Goal: Complete application form: Complete application form

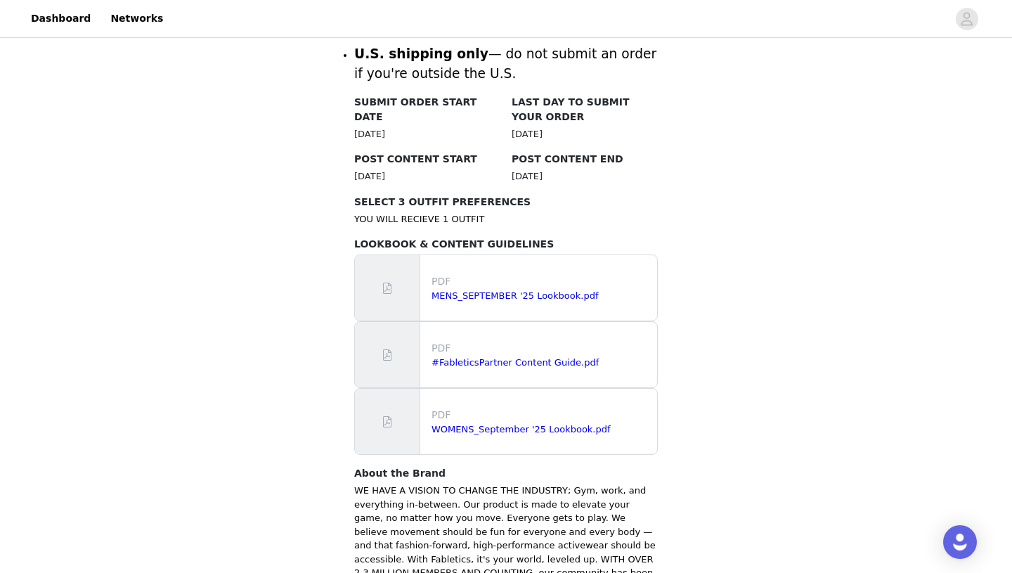
scroll to position [863, 0]
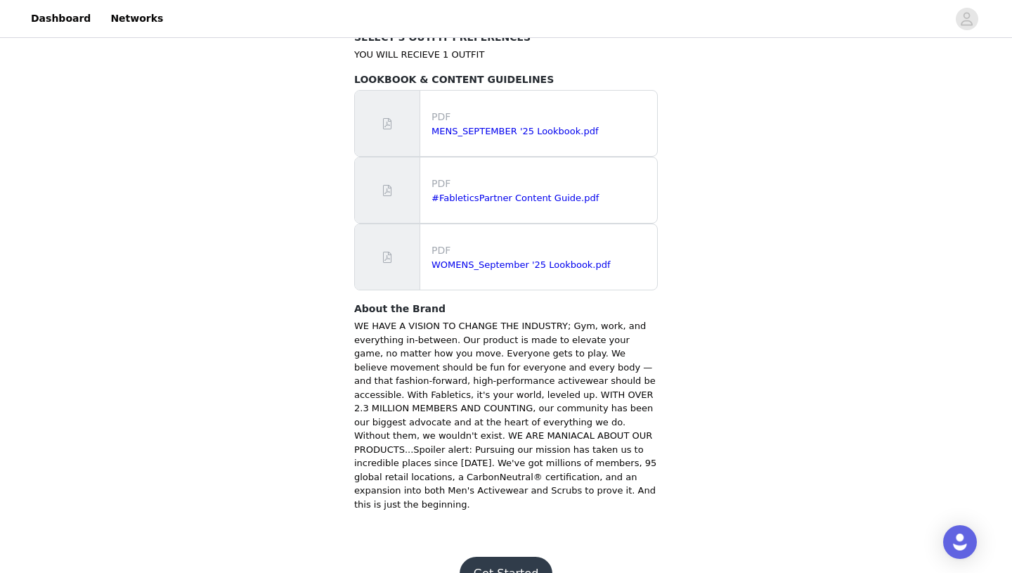
click at [495, 556] on button "Get Started" at bounding box center [505, 573] width 93 height 34
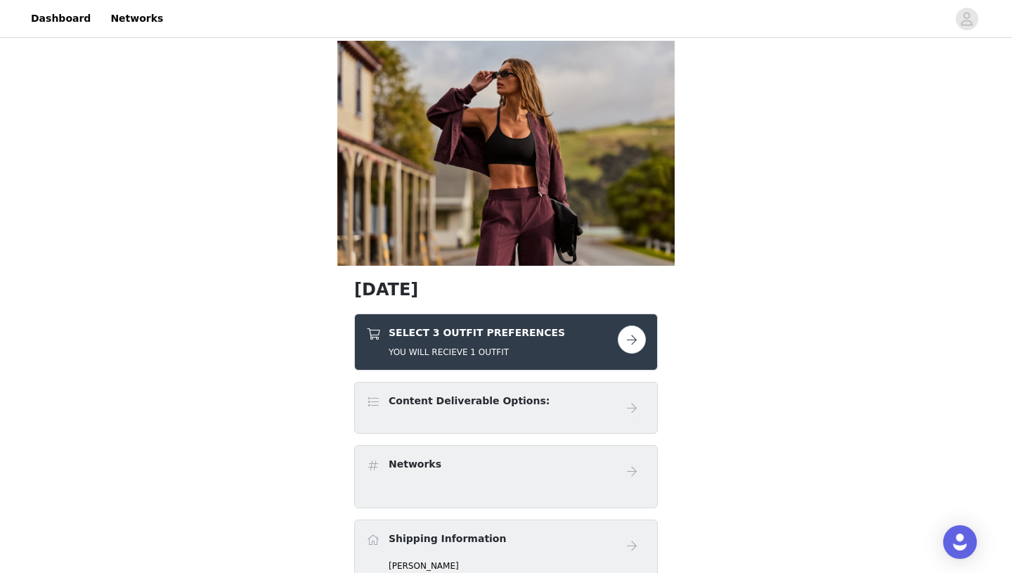
scroll to position [107, 0]
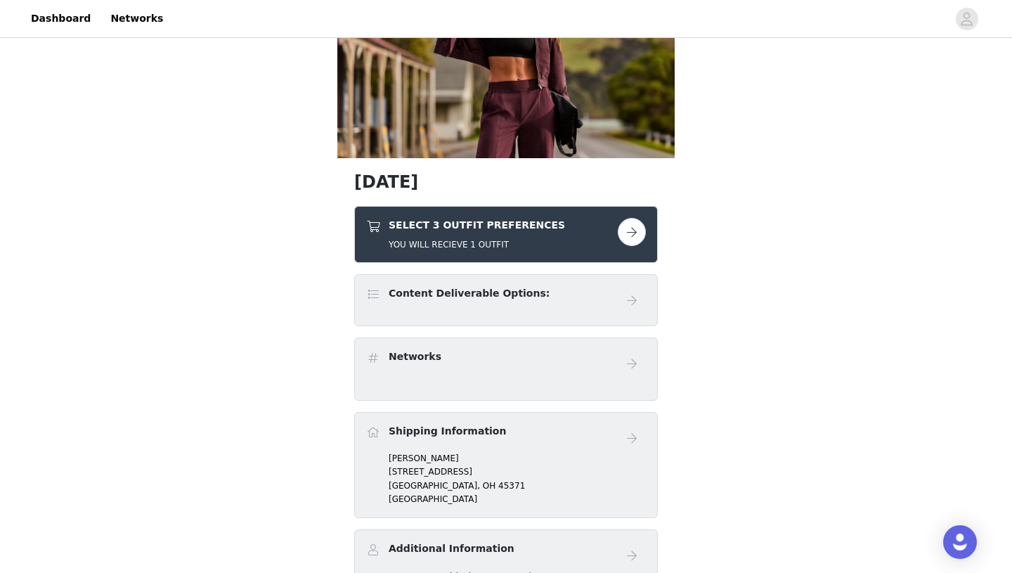
click at [625, 230] on button "button" at bounding box center [632, 232] width 28 height 28
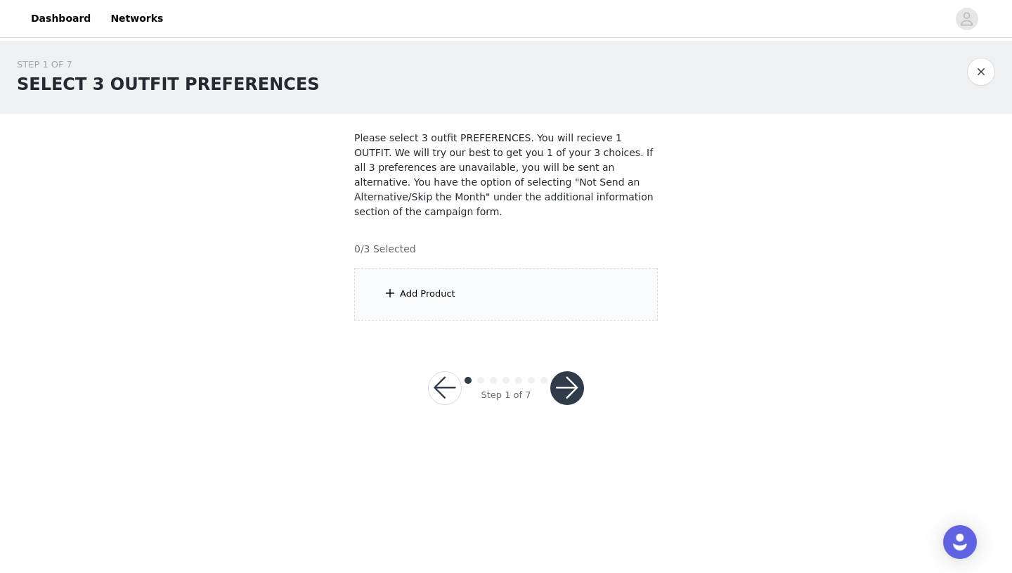
click at [452, 297] on div "Add Product" at bounding box center [427, 294] width 55 height 14
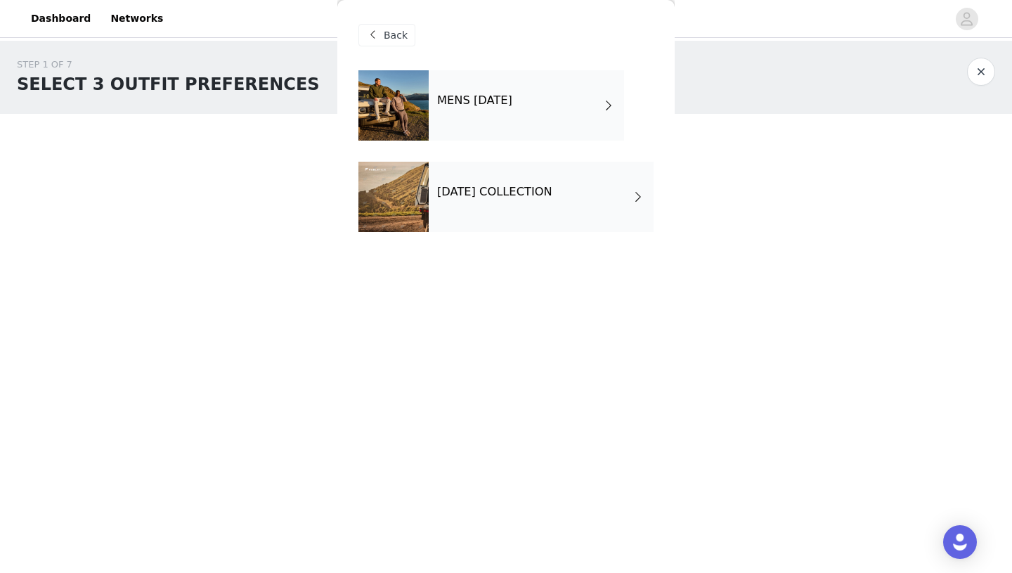
click at [485, 204] on div "[DATE] COLLECTION" at bounding box center [541, 197] width 225 height 70
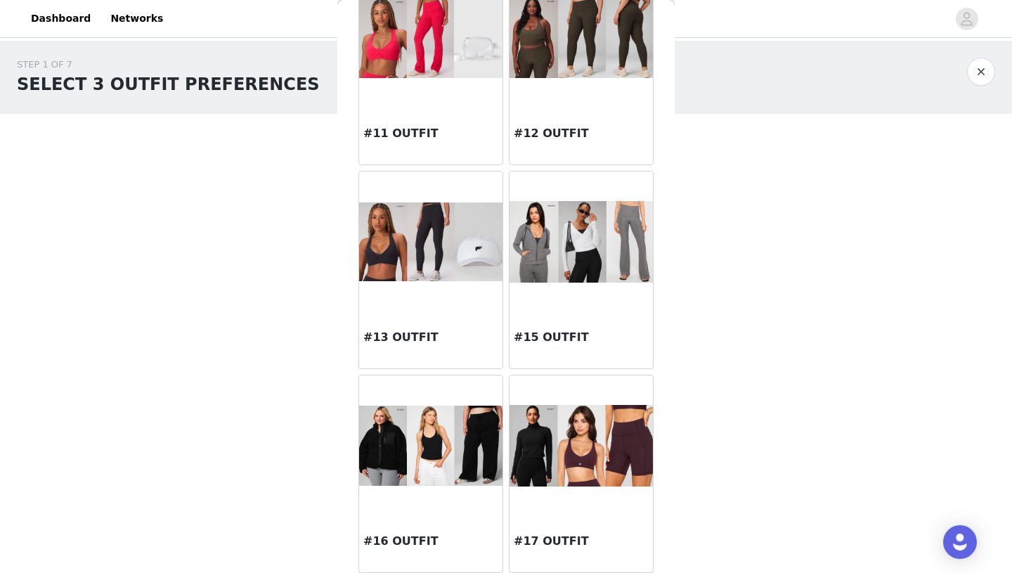
scroll to position [917, 0]
click at [398, 266] on img at bounding box center [430, 242] width 143 height 79
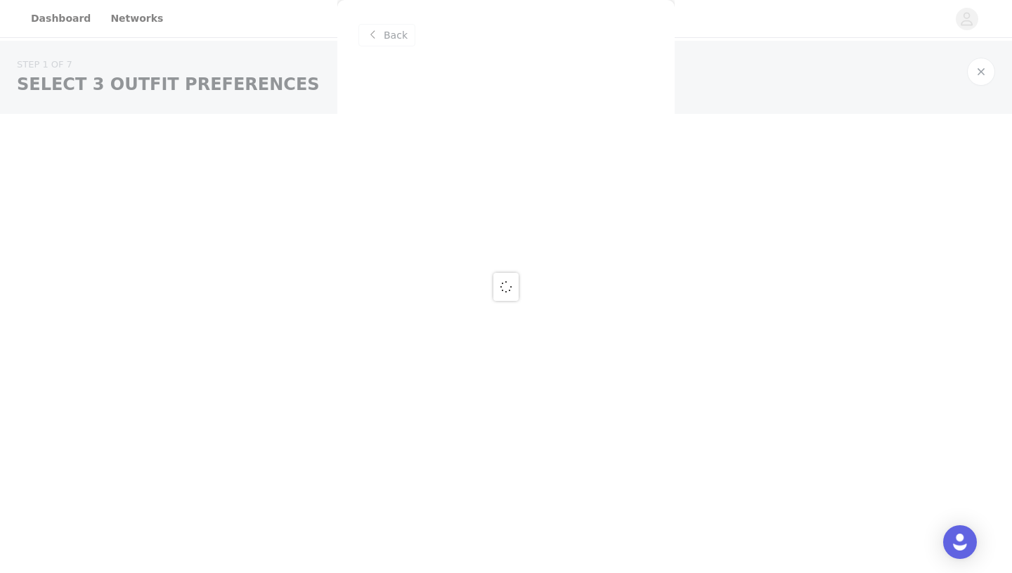
scroll to position [0, 0]
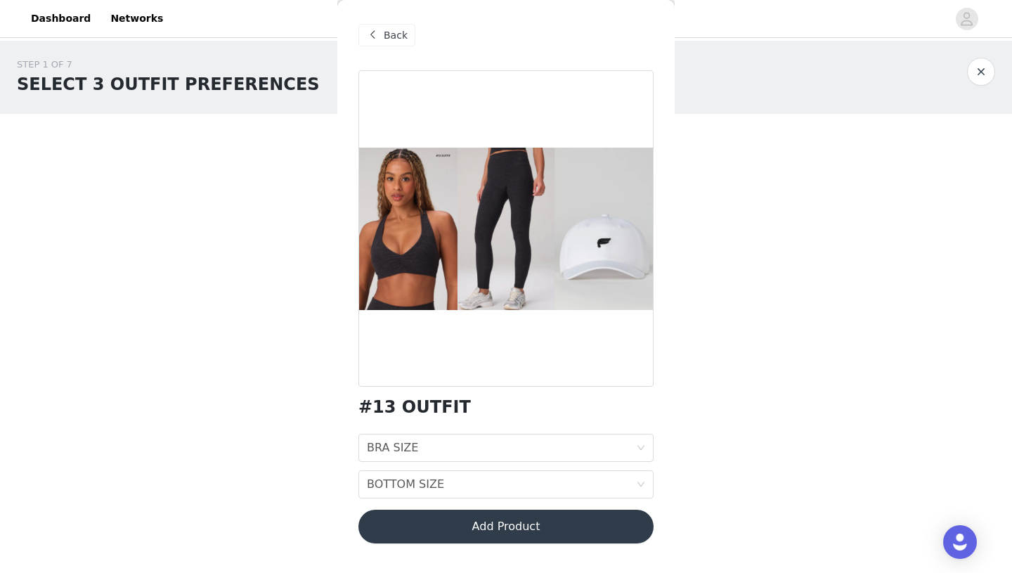
click at [431, 238] on div at bounding box center [505, 228] width 295 height 316
click at [370, 30] on span at bounding box center [372, 35] width 17 height 17
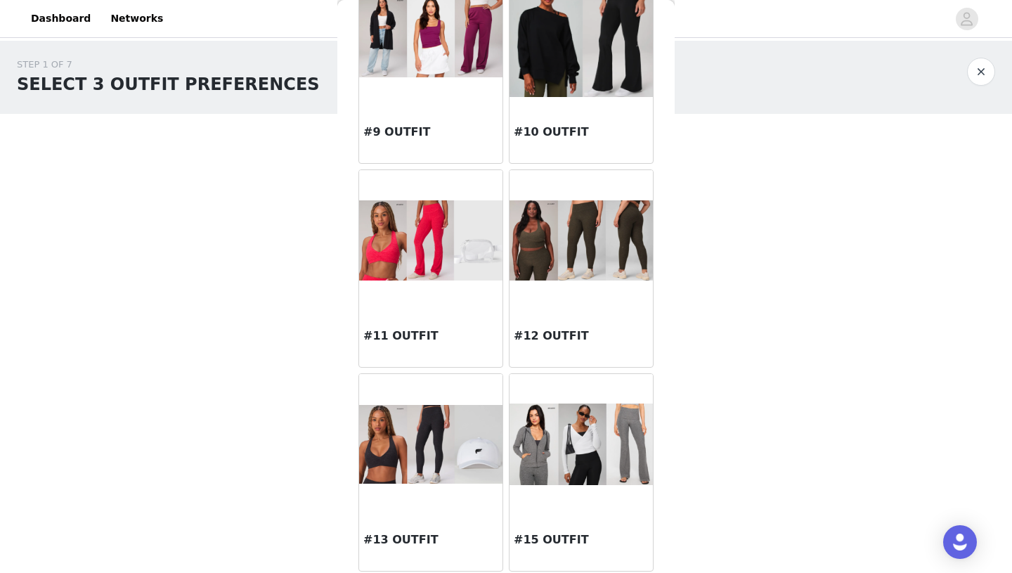
scroll to position [713, 0]
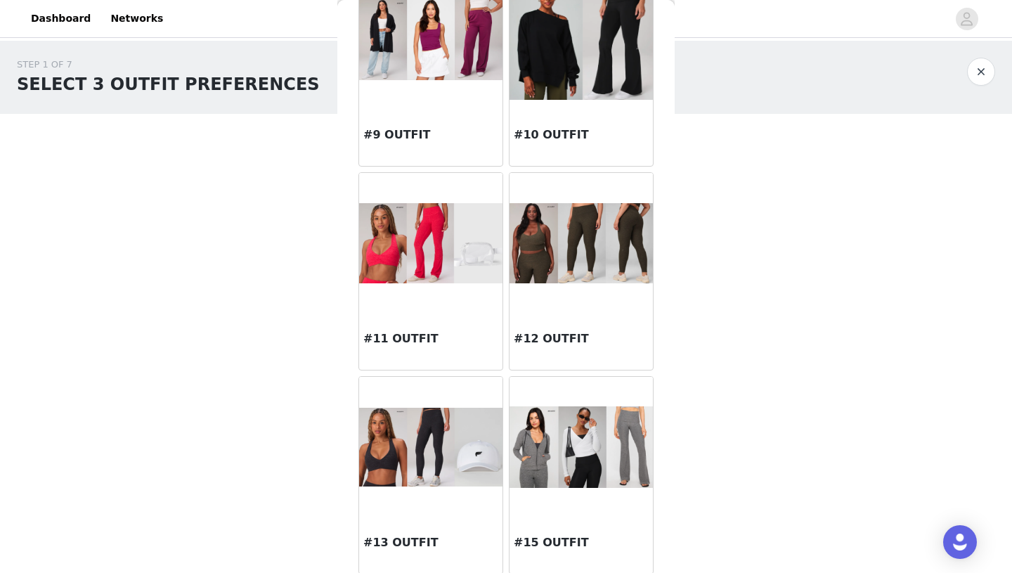
click at [569, 256] on img at bounding box center [580, 243] width 143 height 80
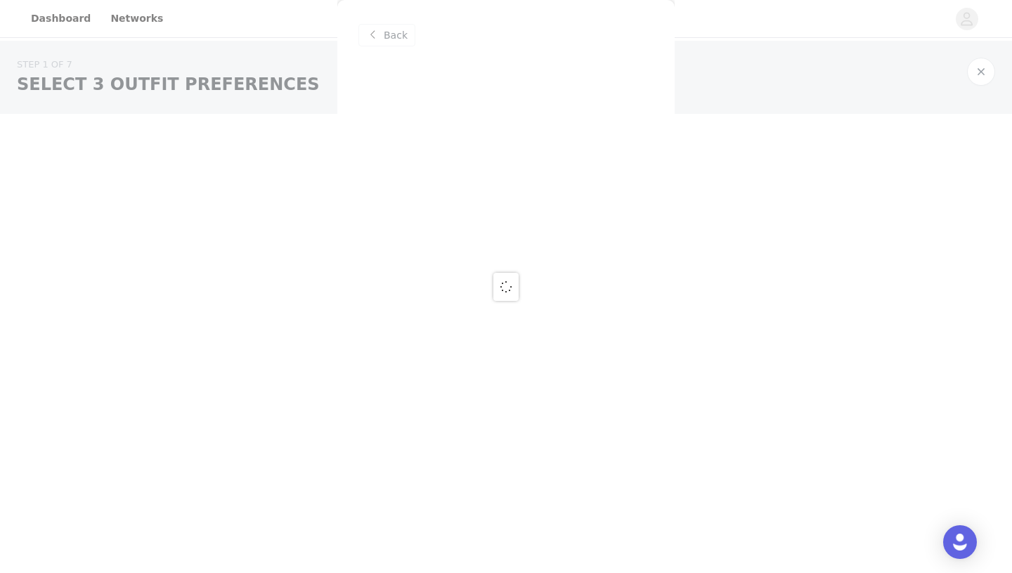
scroll to position [0, 0]
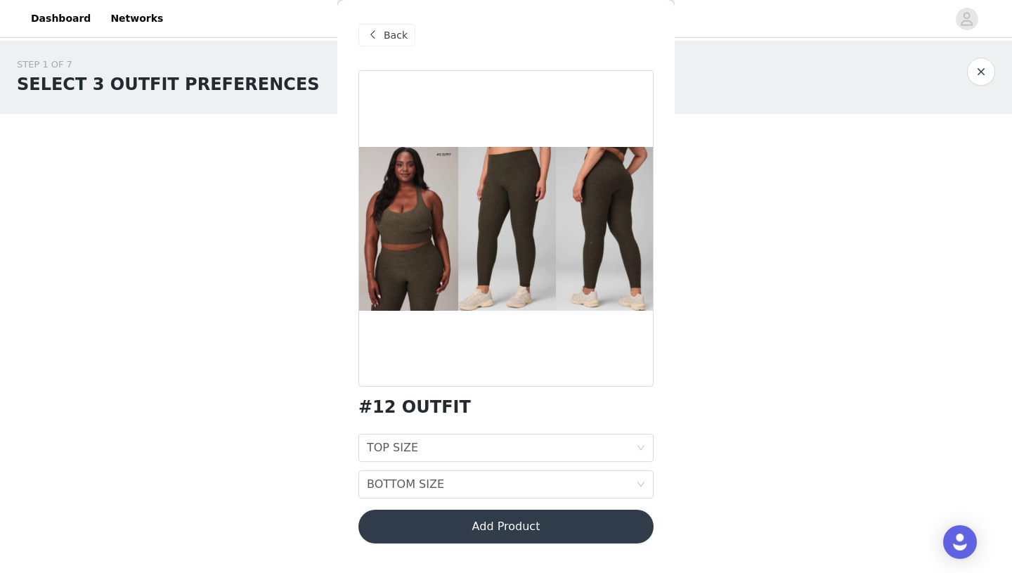
click at [373, 45] on div "Back" at bounding box center [386, 35] width 57 height 22
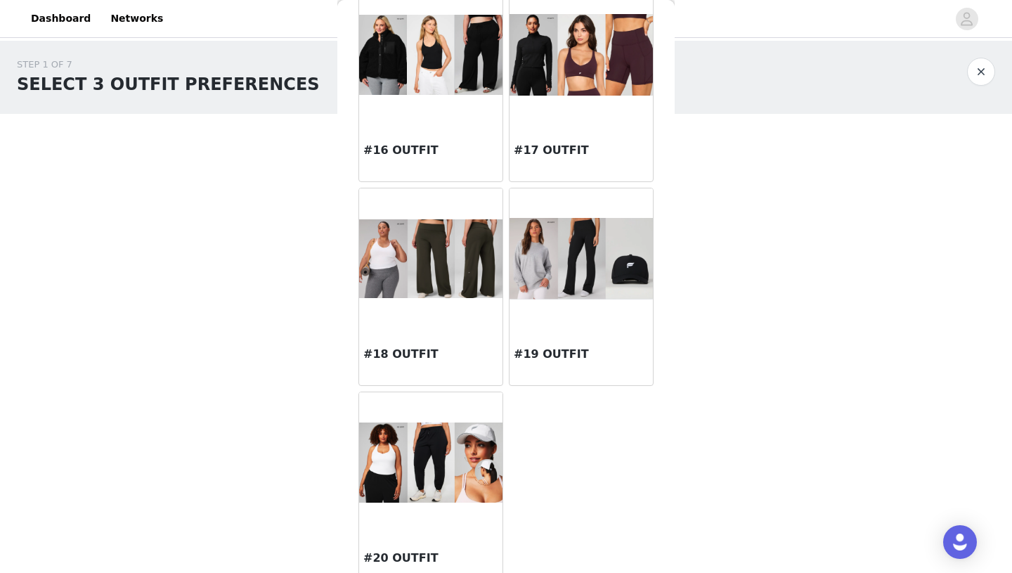
scroll to position [1328, 0]
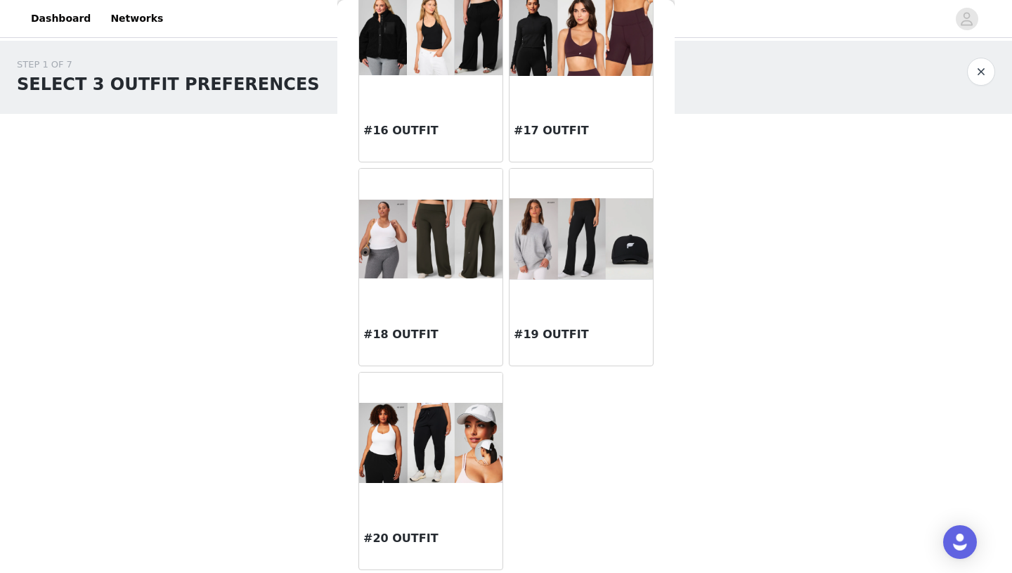
click at [407, 256] on img at bounding box center [430, 239] width 143 height 79
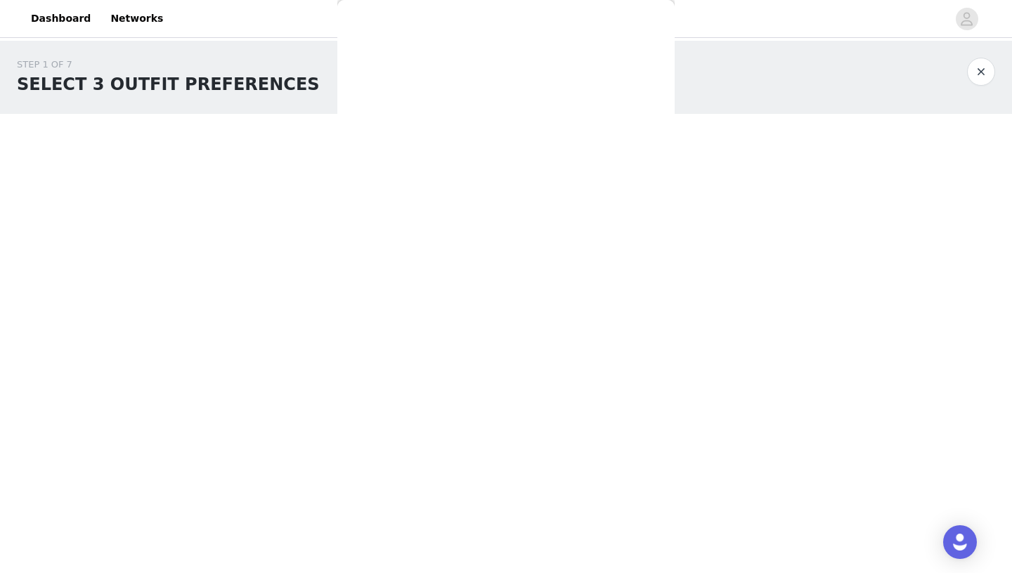
scroll to position [0, 0]
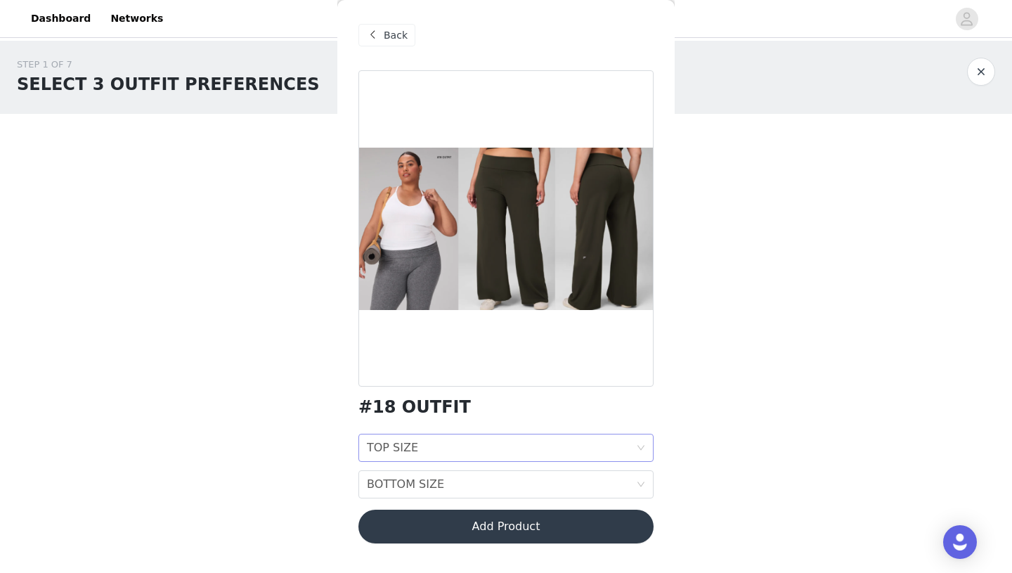
click at [403, 447] on div "TOP SIZE" at bounding box center [392, 447] width 51 height 27
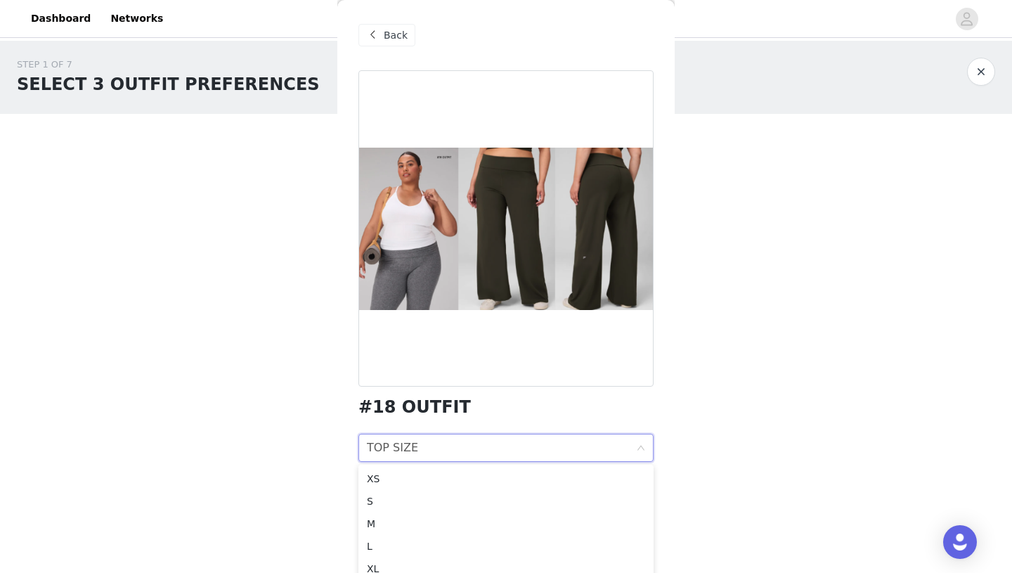
click at [385, 33] on span "Back" at bounding box center [396, 35] width 24 height 15
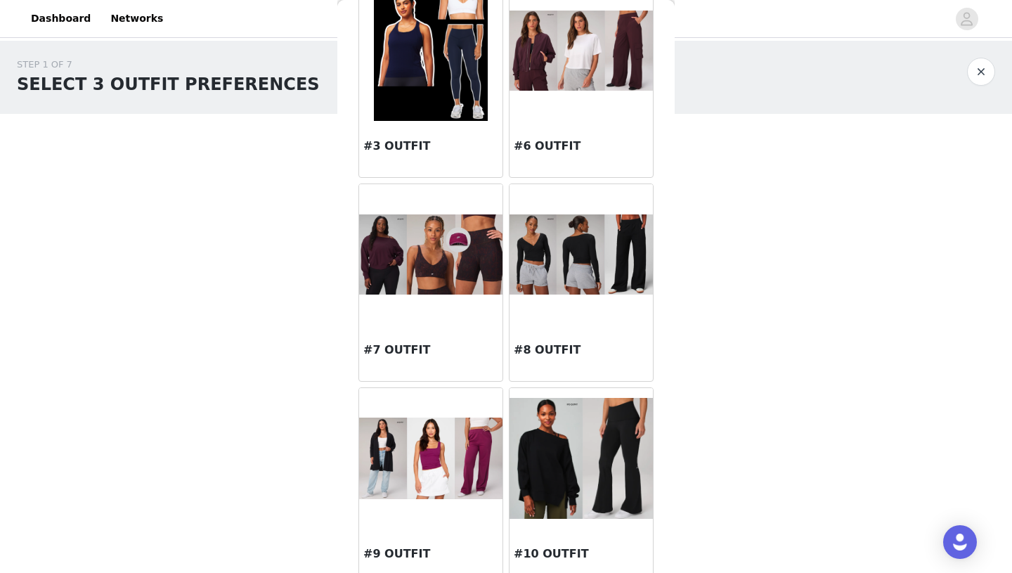
scroll to position [1328, 0]
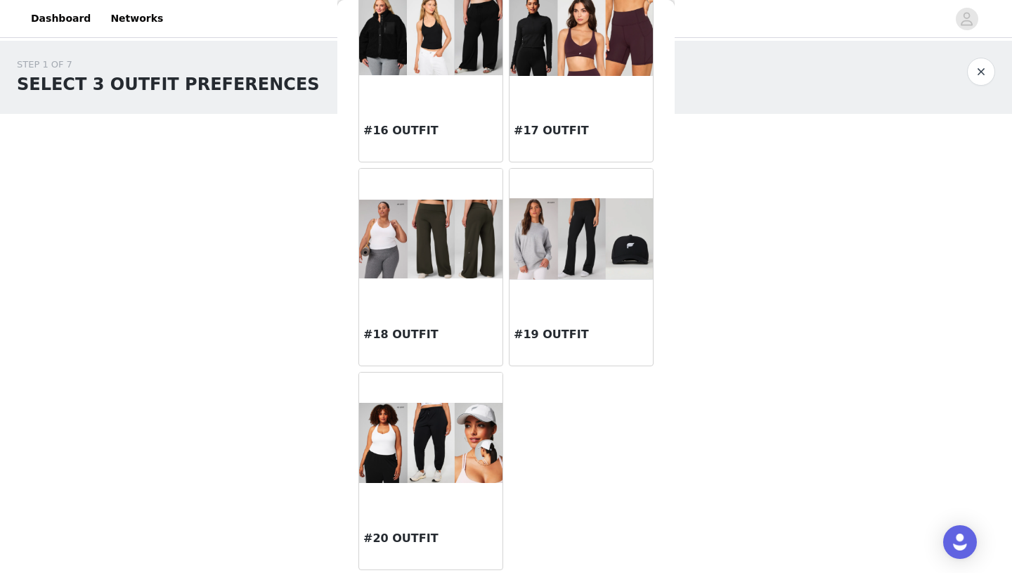
click at [430, 278] on div at bounding box center [430, 239] width 143 height 141
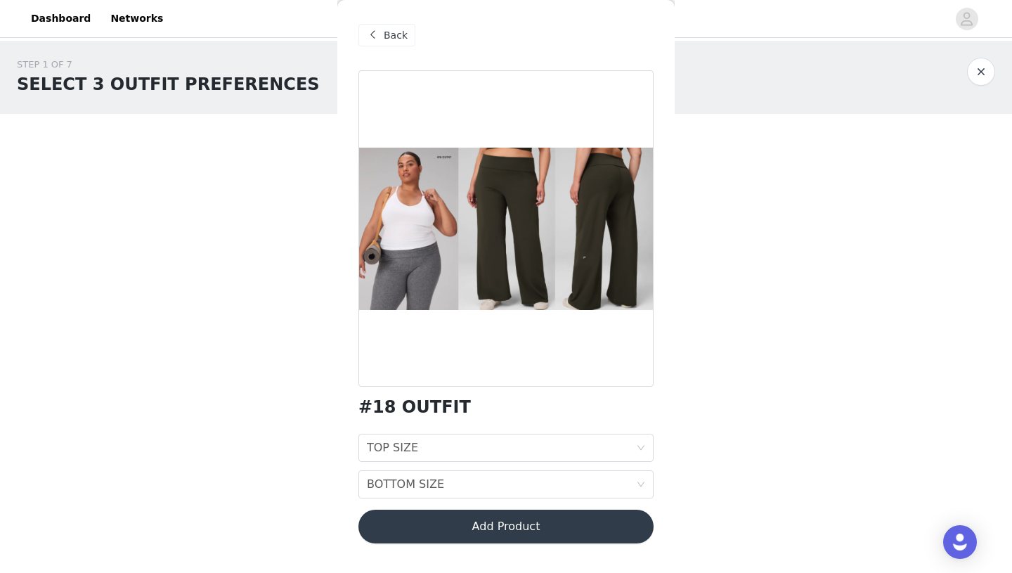
scroll to position [0, 0]
click at [380, 30] on span at bounding box center [372, 35] width 17 height 17
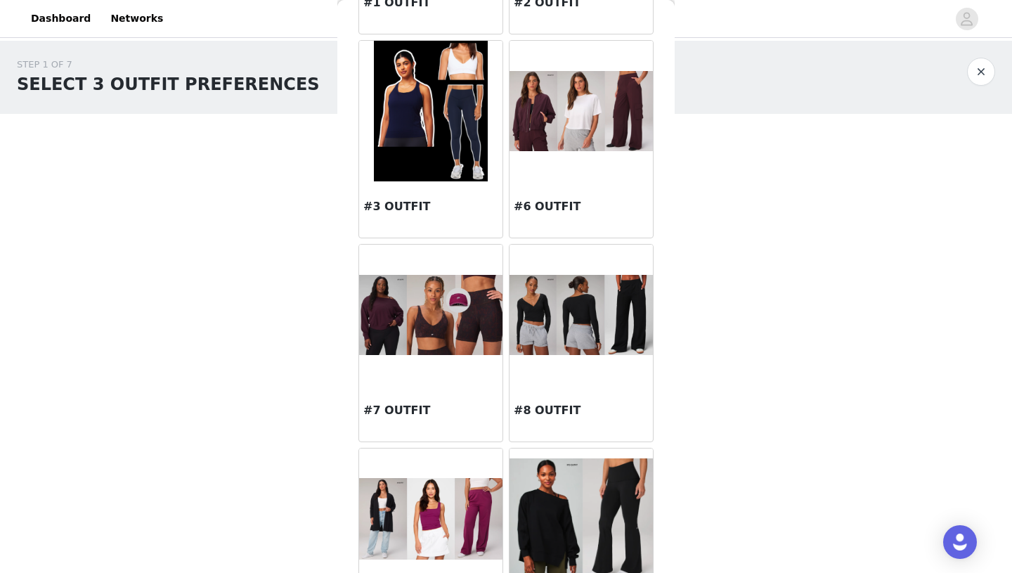
scroll to position [233, 0]
click at [414, 345] on img at bounding box center [430, 315] width 143 height 80
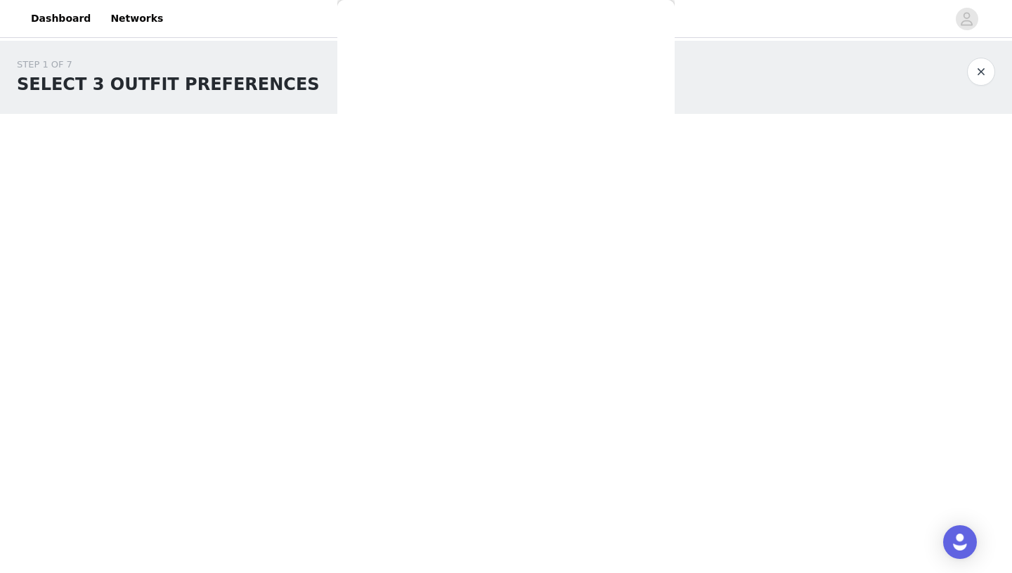
scroll to position [0, 0]
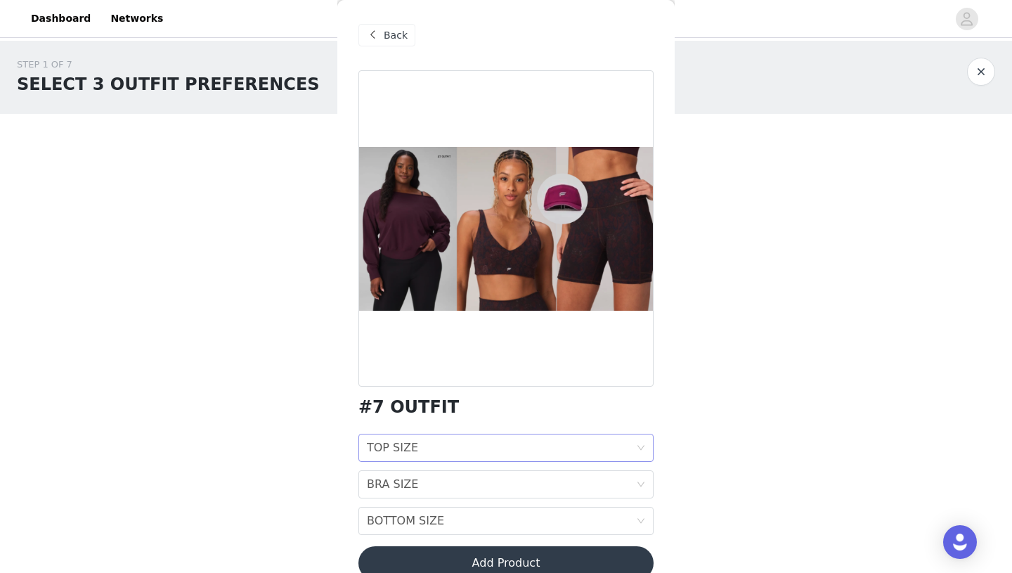
click at [415, 437] on div "TOP SIZE TOP SIZE" at bounding box center [501, 447] width 269 height 27
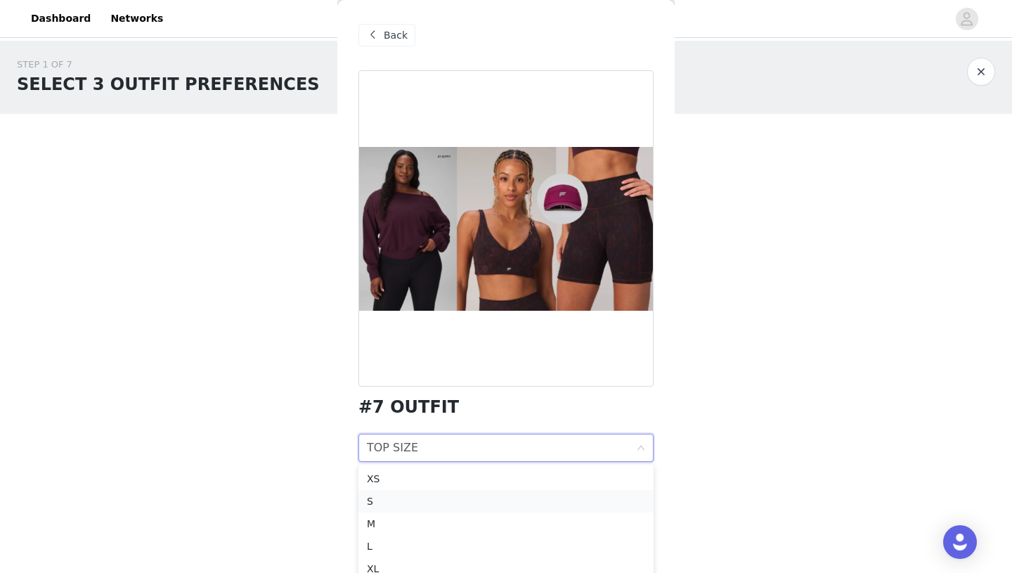
click at [409, 495] on div "S" at bounding box center [506, 500] width 278 height 15
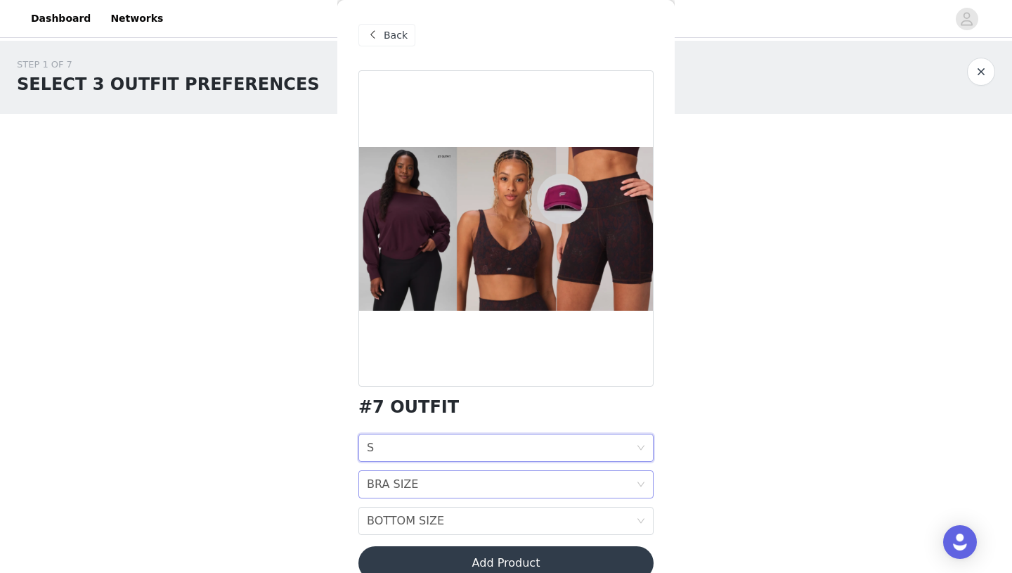
click at [404, 485] on div "BRA SIZE" at bounding box center [392, 484] width 51 height 27
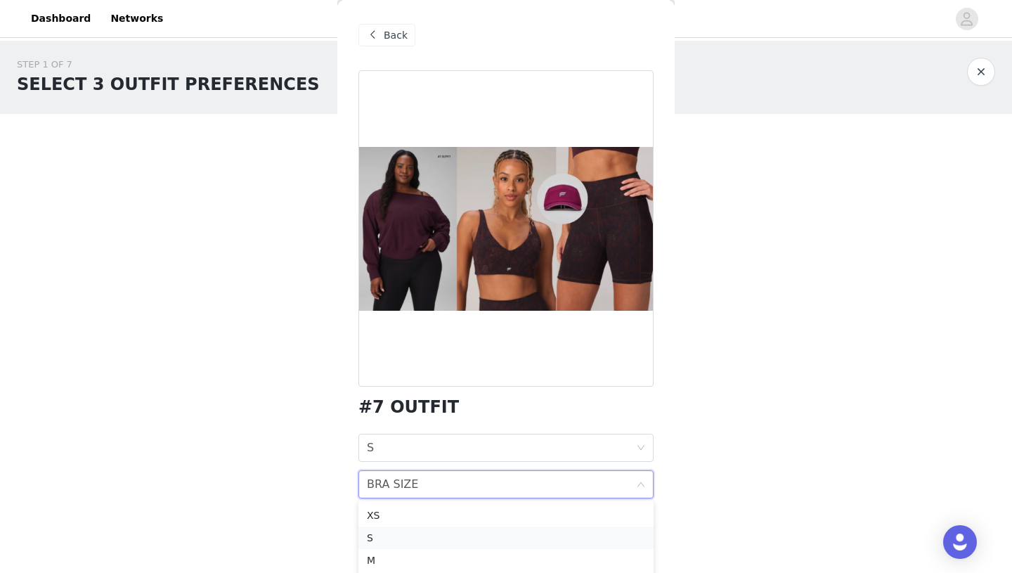
click at [384, 539] on div "S" at bounding box center [506, 537] width 278 height 15
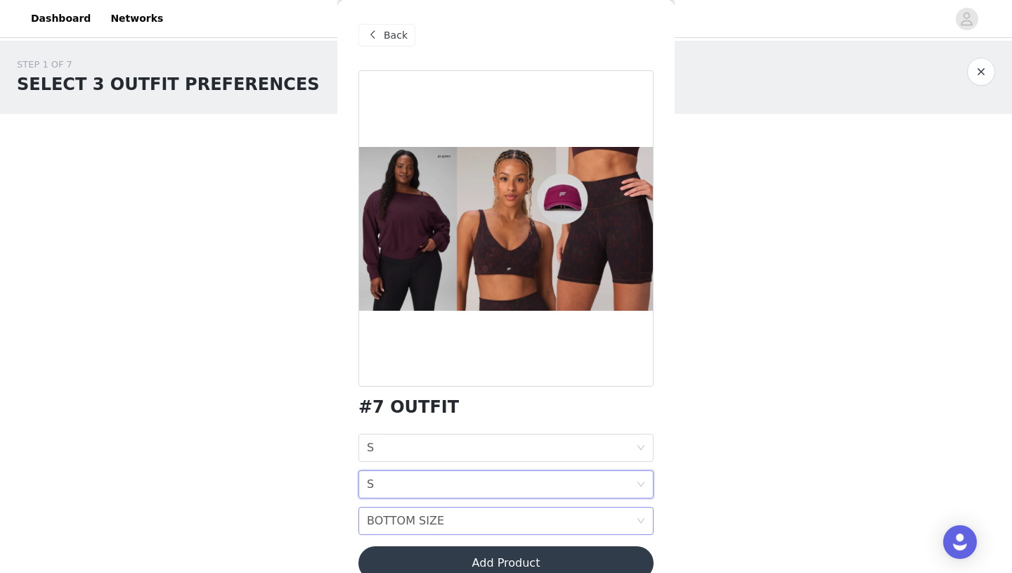
click at [393, 521] on div "BOTTOM SIZE" at bounding box center [405, 520] width 77 height 27
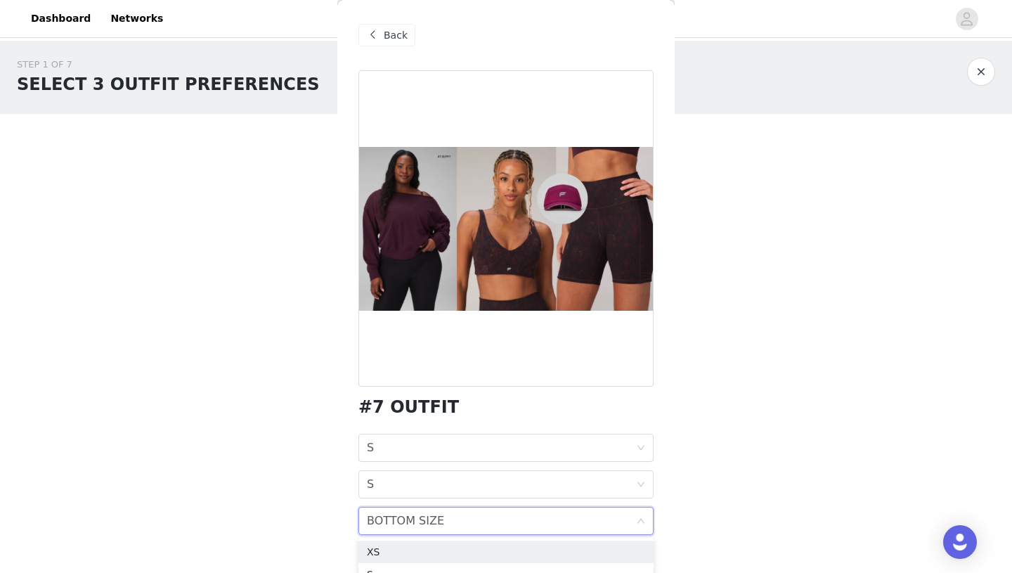
scroll to position [24, 0]
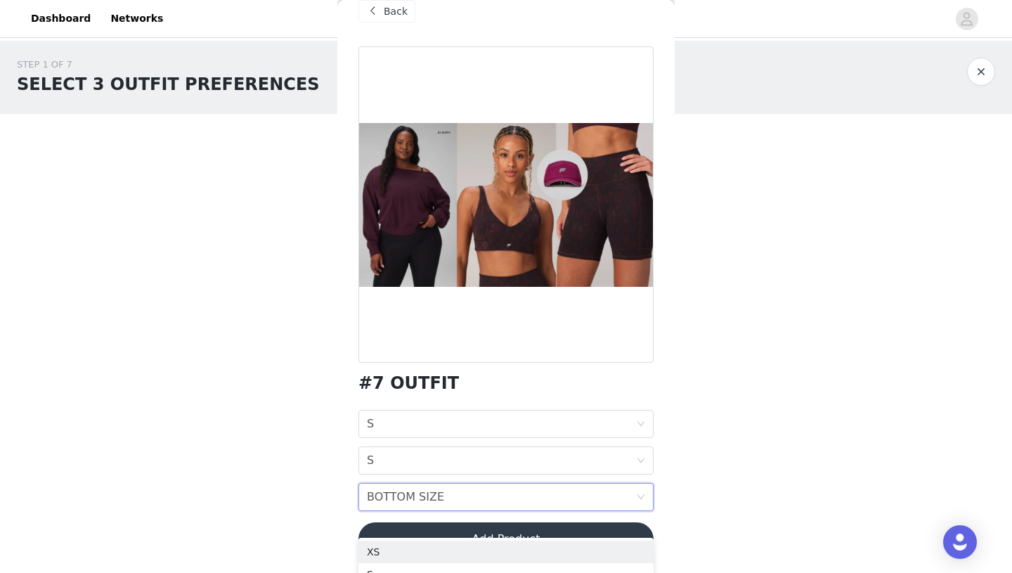
click at [318, 449] on body "Dashboard Networks STEP 1 OF 7 SELECT 3 OUTFIT PREFERENCES Please select 3 outf…" at bounding box center [506, 286] width 1012 height 573
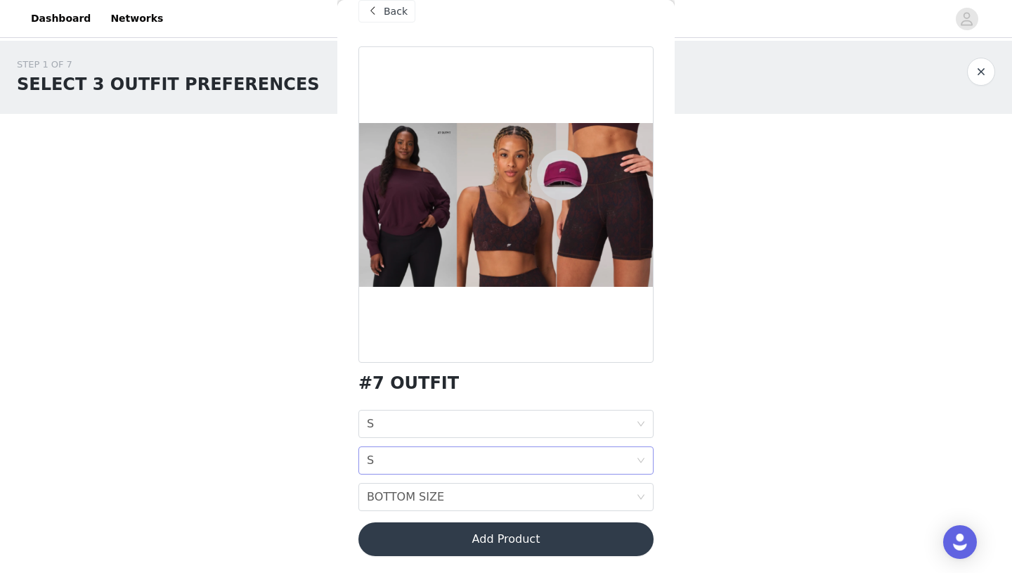
click at [381, 457] on div "BRA SIZE S" at bounding box center [501, 460] width 269 height 27
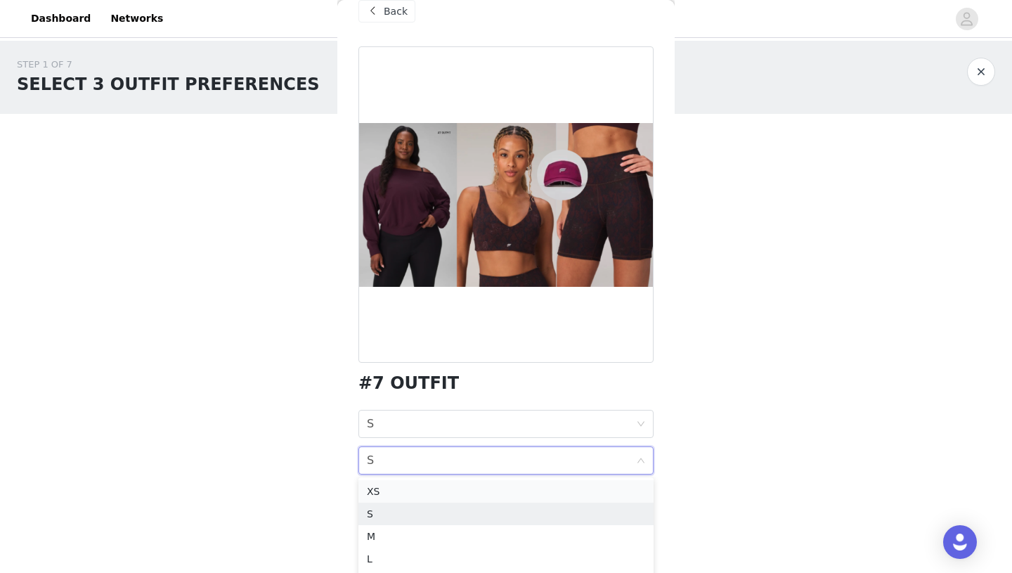
click at [381, 491] on div "XS" at bounding box center [506, 490] width 278 height 15
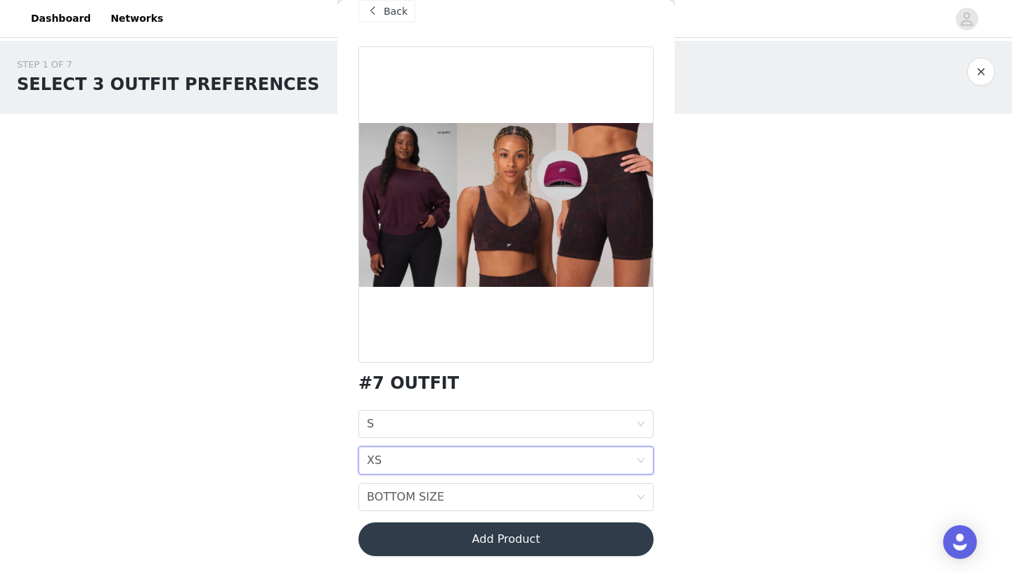
click at [309, 360] on div "STEP 1 OF 7 SELECT 3 OUTFIT PREFERENCES Please select 3 outfit PREFERENCES. You…" at bounding box center [506, 240] width 1012 height 398
click at [405, 15] on span "Back" at bounding box center [396, 11] width 24 height 15
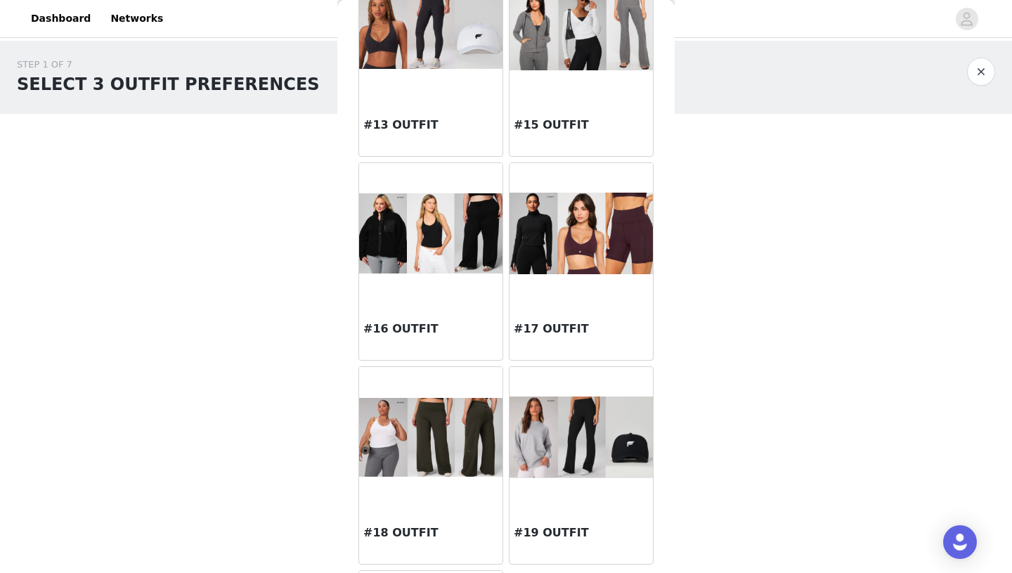
scroll to position [1328, 0]
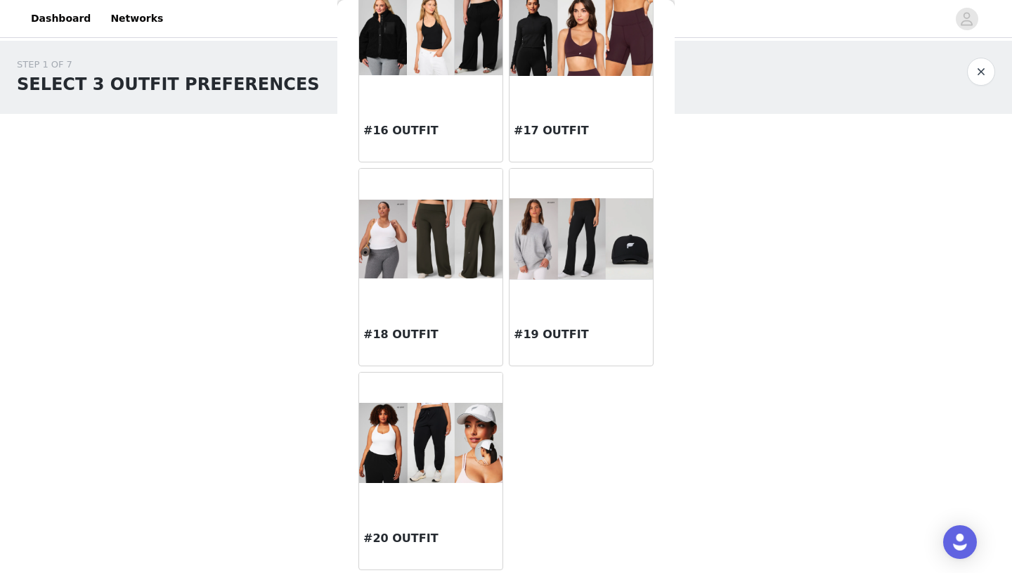
click at [413, 266] on img at bounding box center [430, 239] width 143 height 79
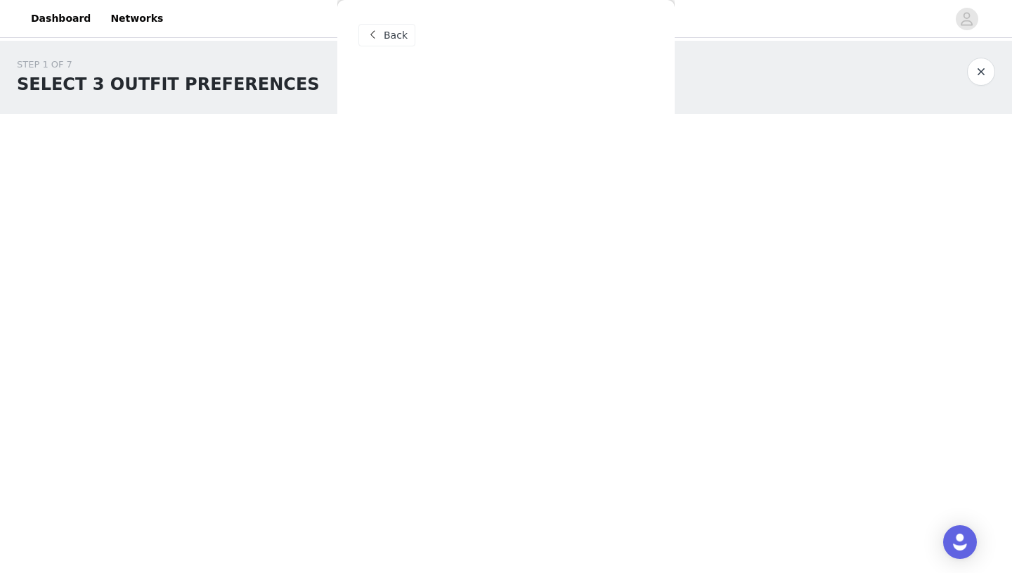
scroll to position [0, 0]
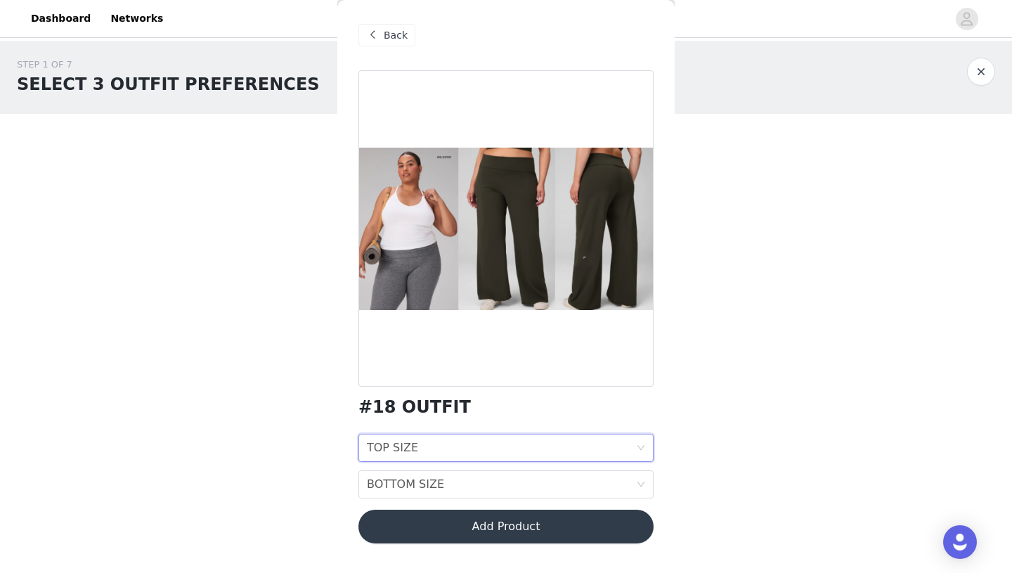
click at [416, 438] on div "TOP SIZE TOP SIZE" at bounding box center [501, 447] width 269 height 27
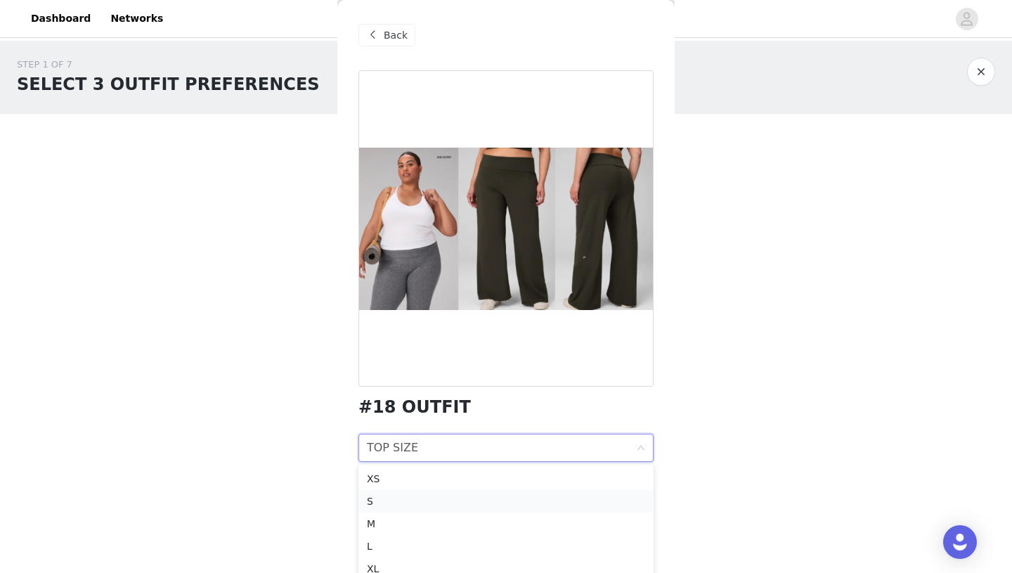
click at [384, 504] on div "S" at bounding box center [506, 500] width 278 height 15
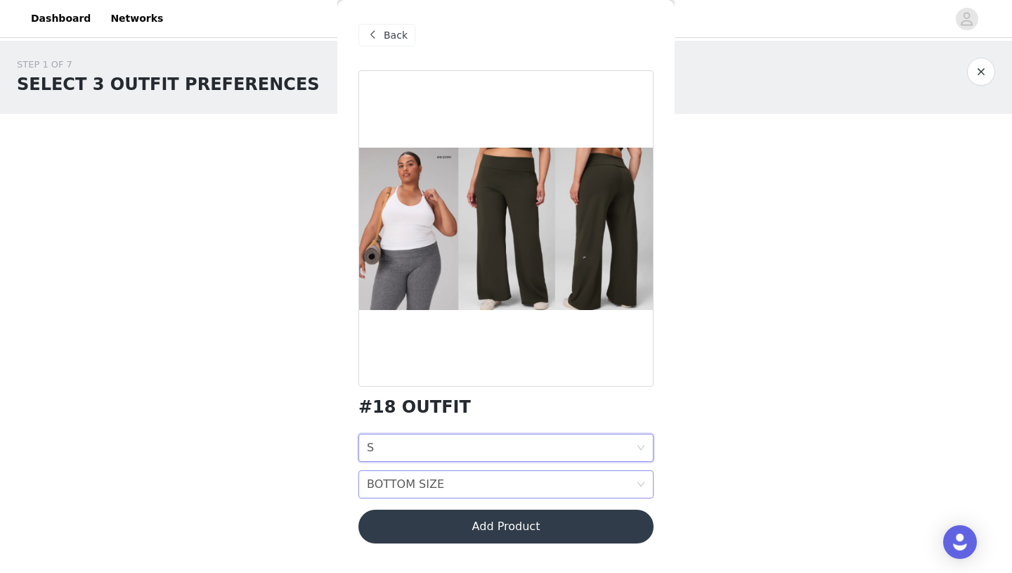
click at [396, 476] on div "BOTTOM SIZE" at bounding box center [405, 484] width 77 height 27
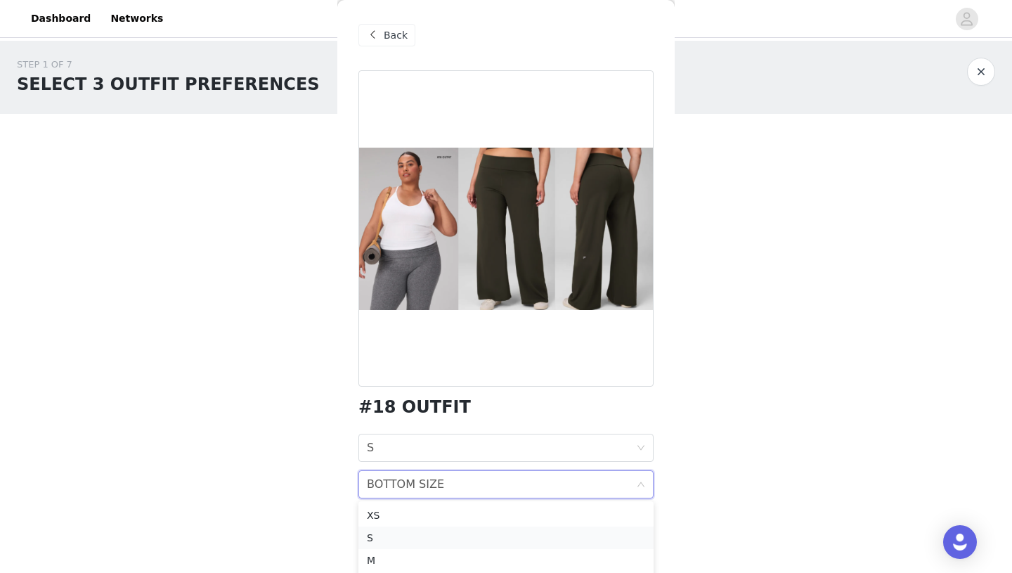
click at [386, 541] on div "S" at bounding box center [506, 537] width 278 height 15
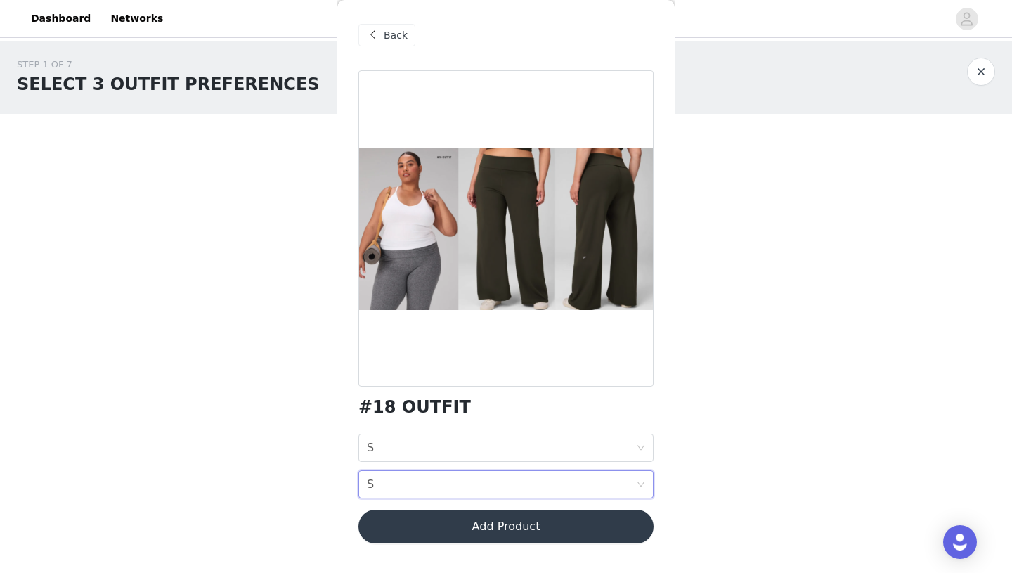
click at [375, 43] on span at bounding box center [372, 35] width 17 height 17
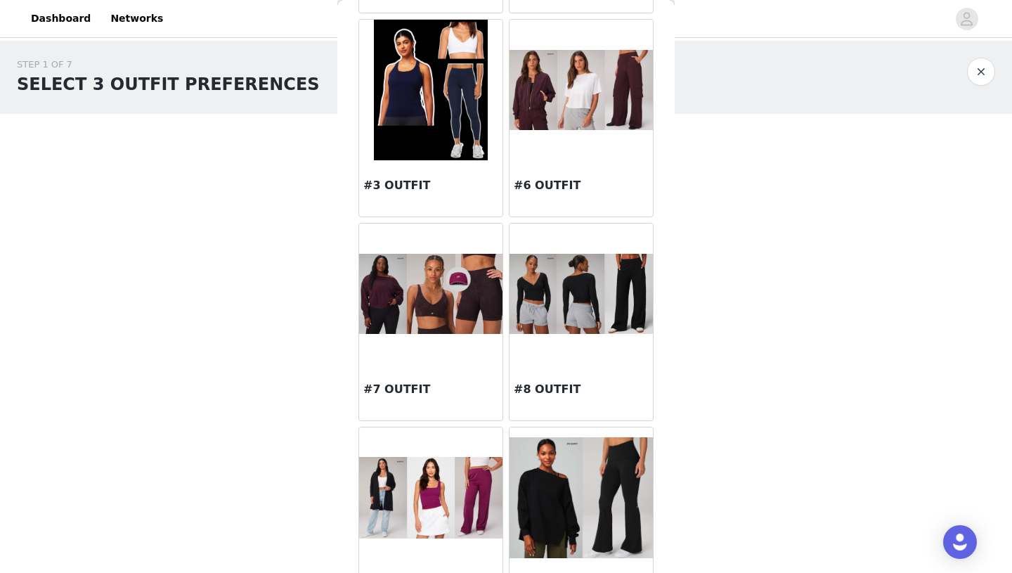
scroll to position [223, 0]
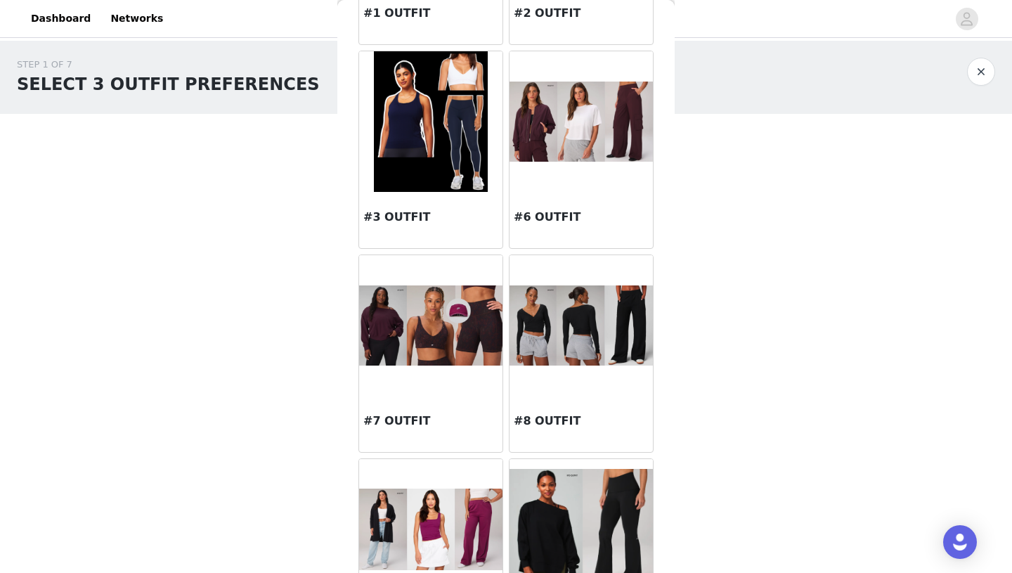
click at [425, 360] on img at bounding box center [430, 325] width 143 height 80
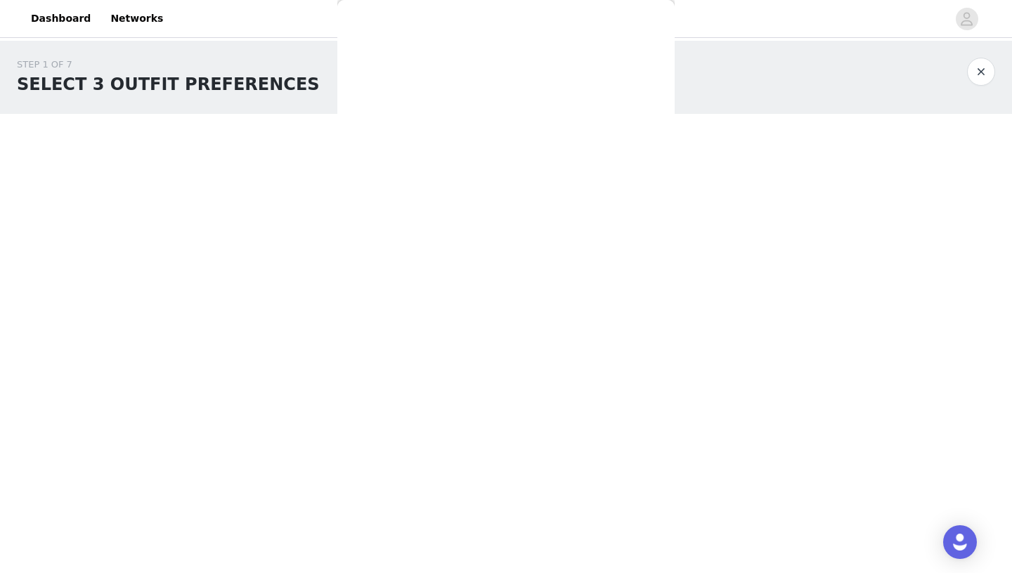
scroll to position [24, 0]
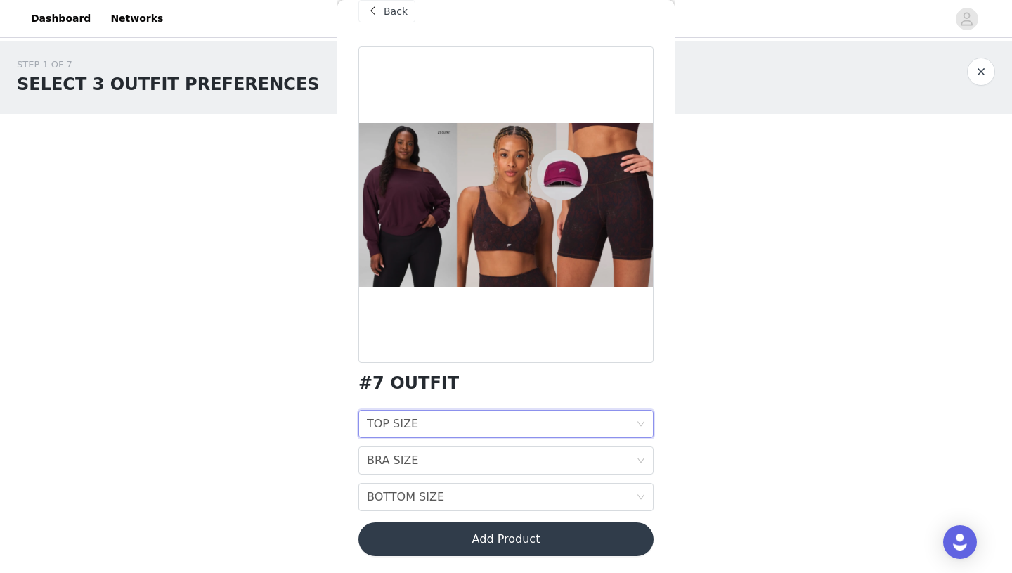
click at [441, 427] on div "TOP SIZE TOP SIZE" at bounding box center [501, 423] width 269 height 27
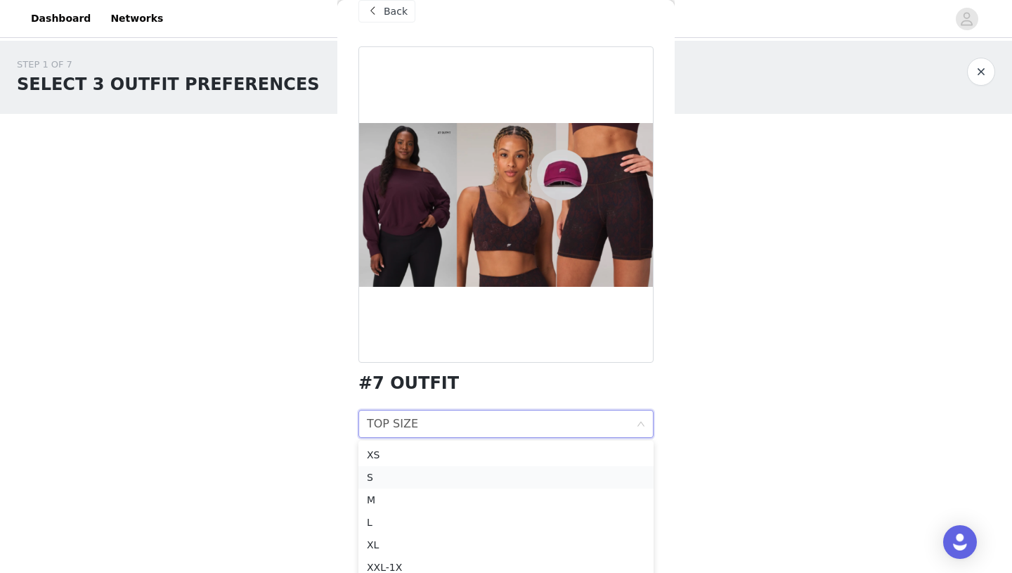
click at [388, 478] on div "S" at bounding box center [506, 476] width 278 height 15
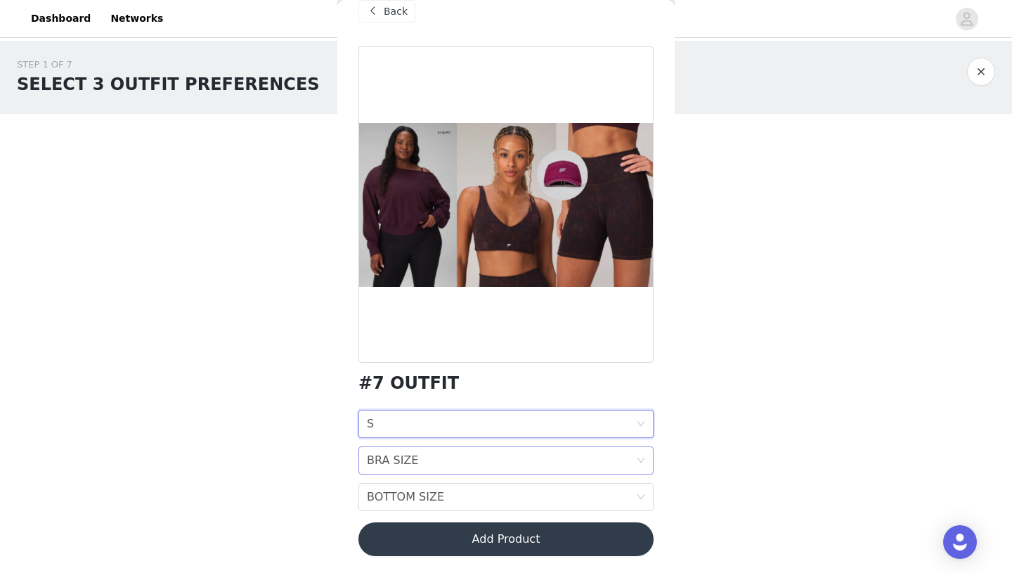
click at [388, 462] on div "BRA SIZE" at bounding box center [392, 460] width 51 height 27
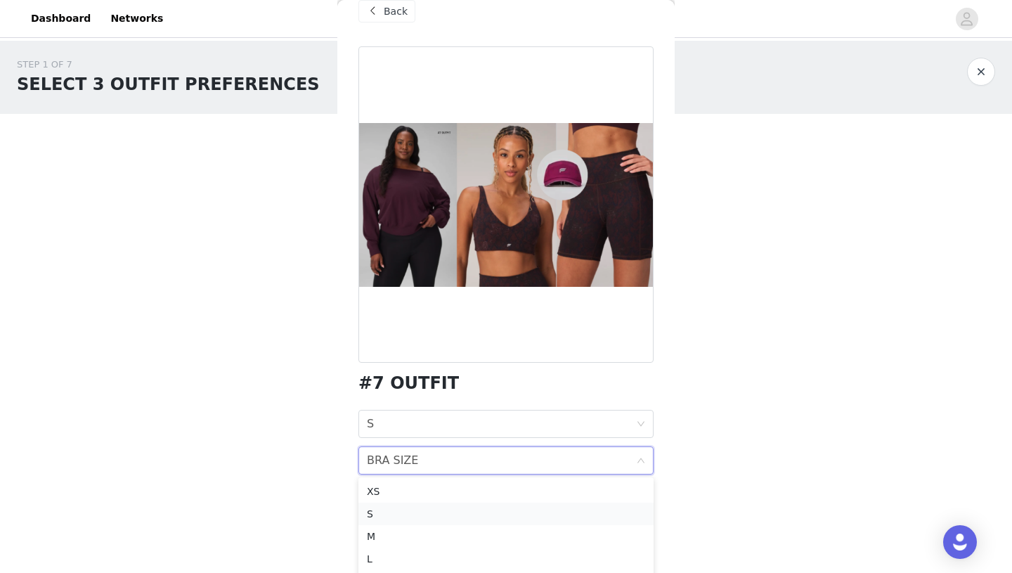
click at [378, 516] on div "S" at bounding box center [506, 513] width 278 height 15
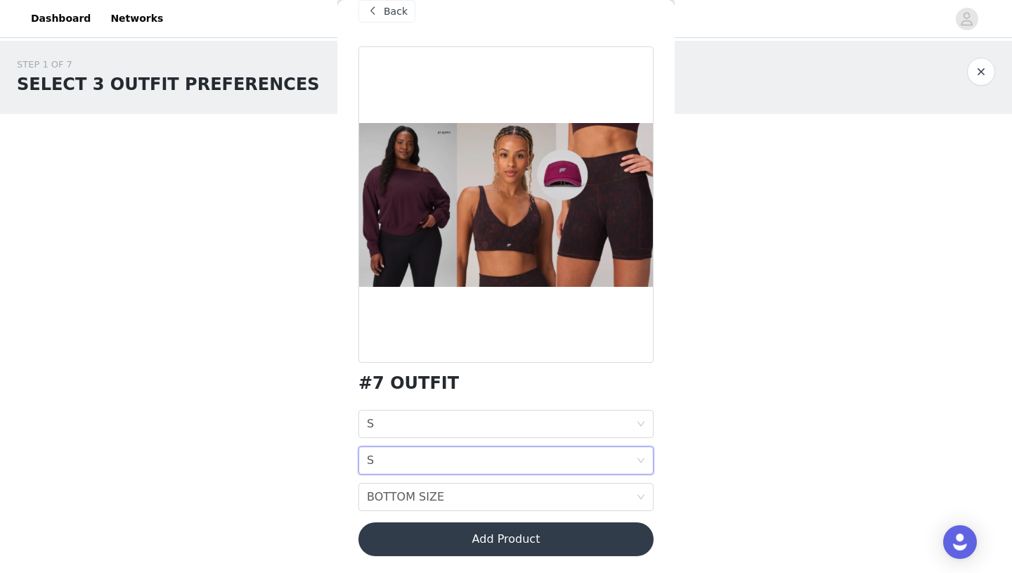
click at [375, 19] on span at bounding box center [372, 11] width 17 height 17
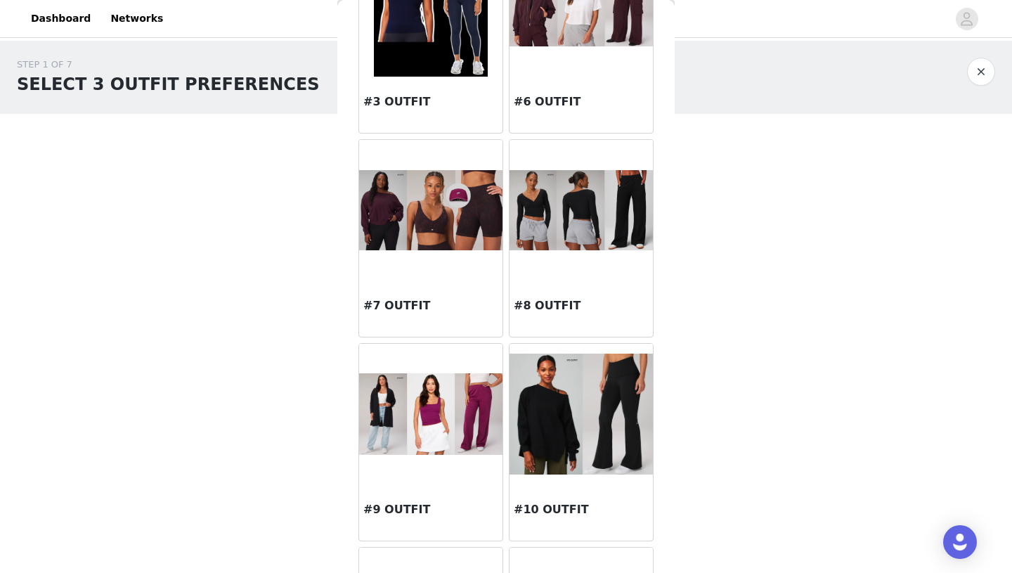
scroll to position [340, 0]
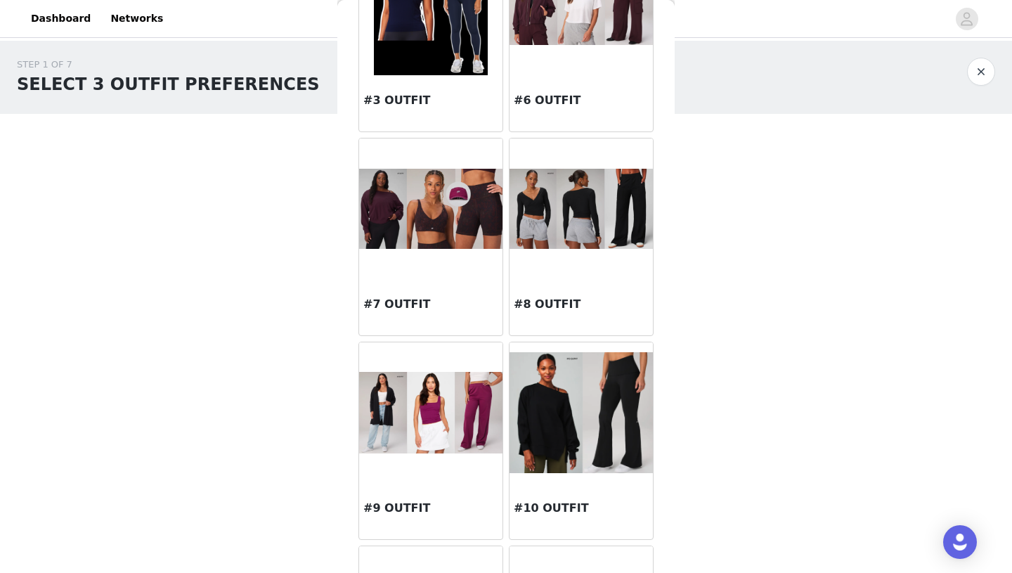
click at [433, 235] on img at bounding box center [430, 209] width 143 height 80
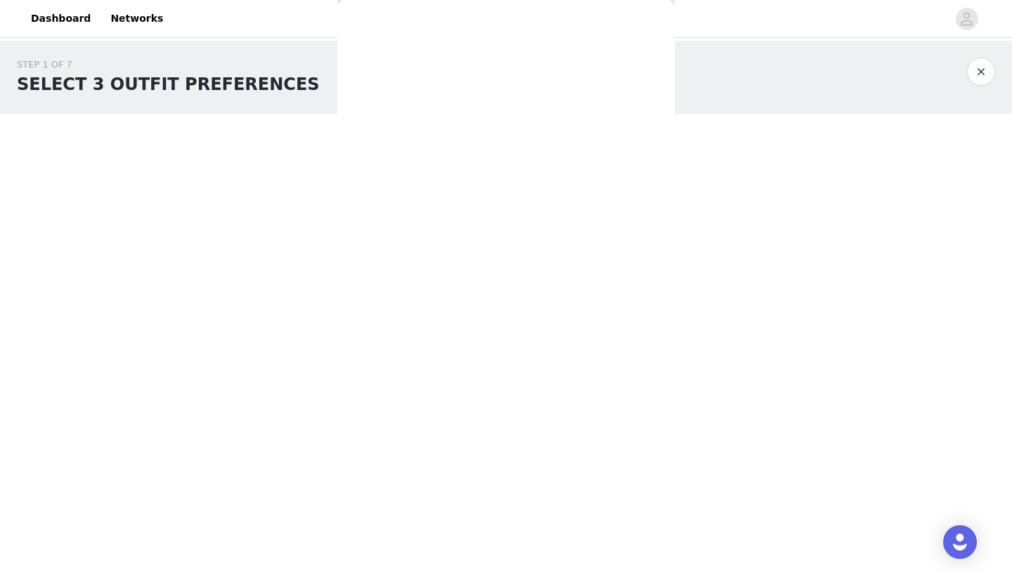
scroll to position [24, 0]
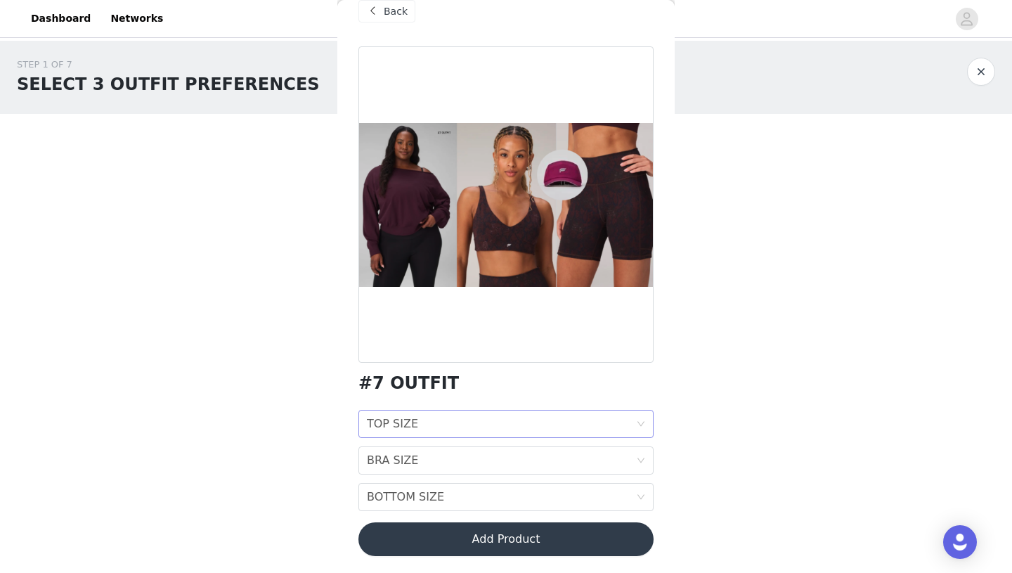
click at [421, 429] on div "TOP SIZE TOP SIZE" at bounding box center [501, 423] width 269 height 27
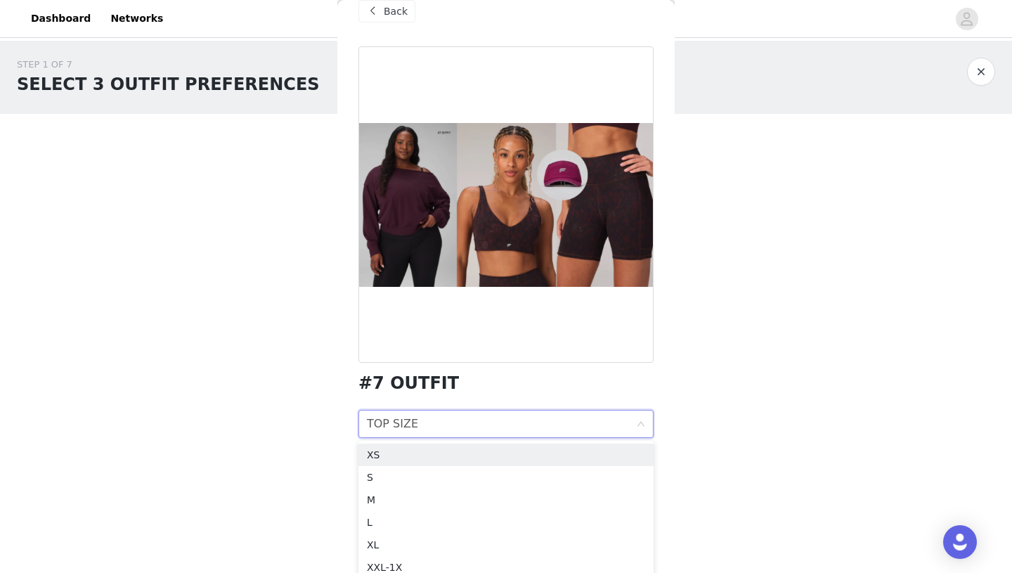
click at [436, 378] on h1 "#7 OUTFIT" at bounding box center [408, 383] width 100 height 19
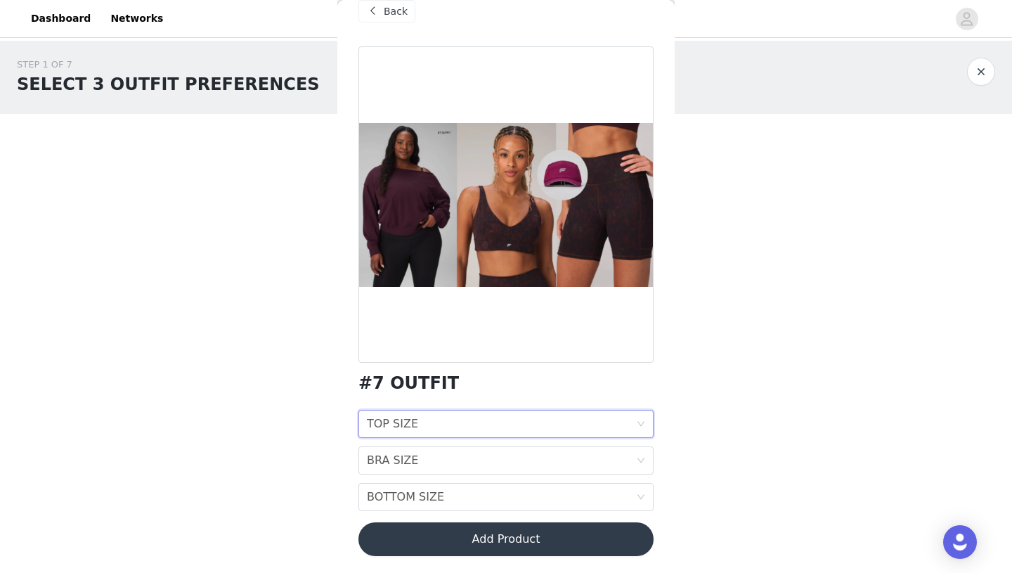
click at [424, 424] on div "TOP SIZE TOP SIZE" at bounding box center [501, 423] width 269 height 27
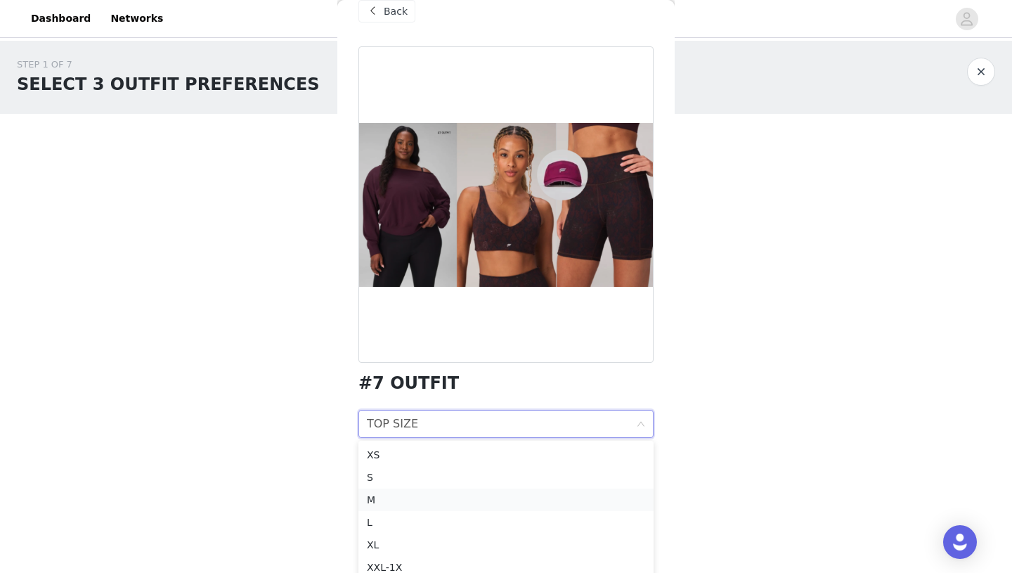
click at [392, 499] on div "M" at bounding box center [506, 499] width 278 height 15
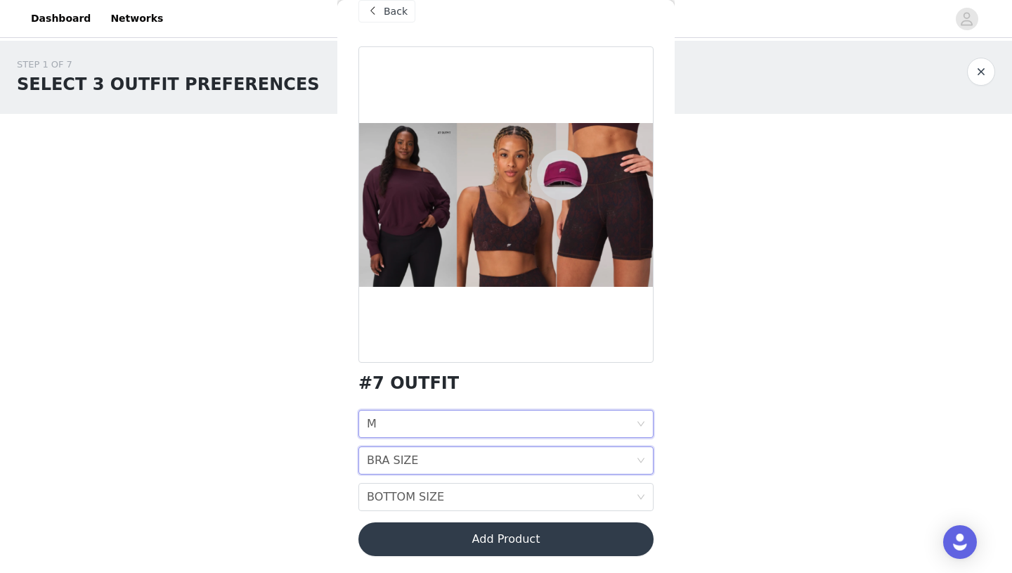
click at [400, 461] on div "BRA SIZE" at bounding box center [392, 460] width 51 height 27
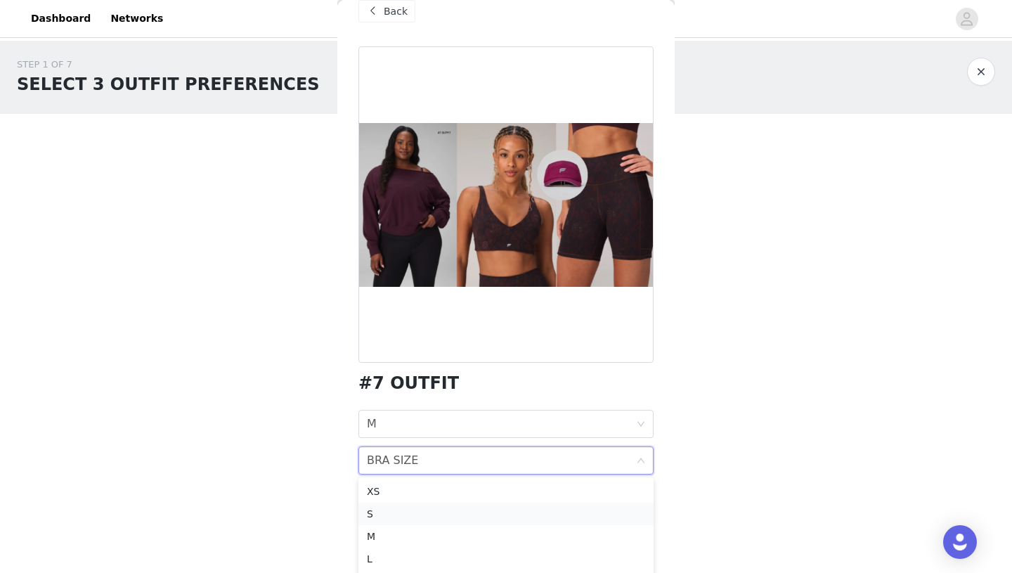
click at [389, 513] on div "S" at bounding box center [506, 513] width 278 height 15
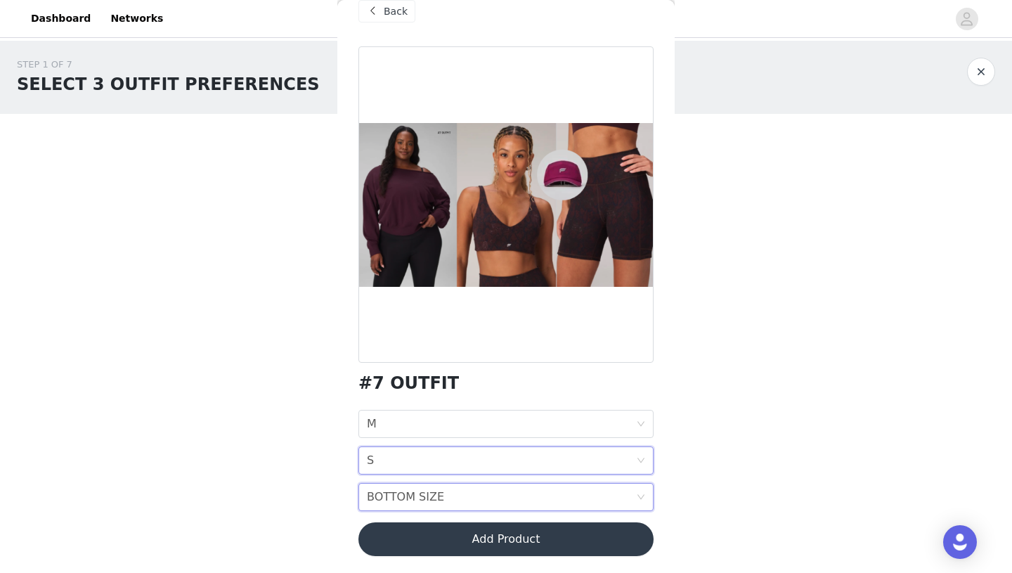
click at [403, 504] on div "BOTTOM SIZE" at bounding box center [405, 496] width 77 height 27
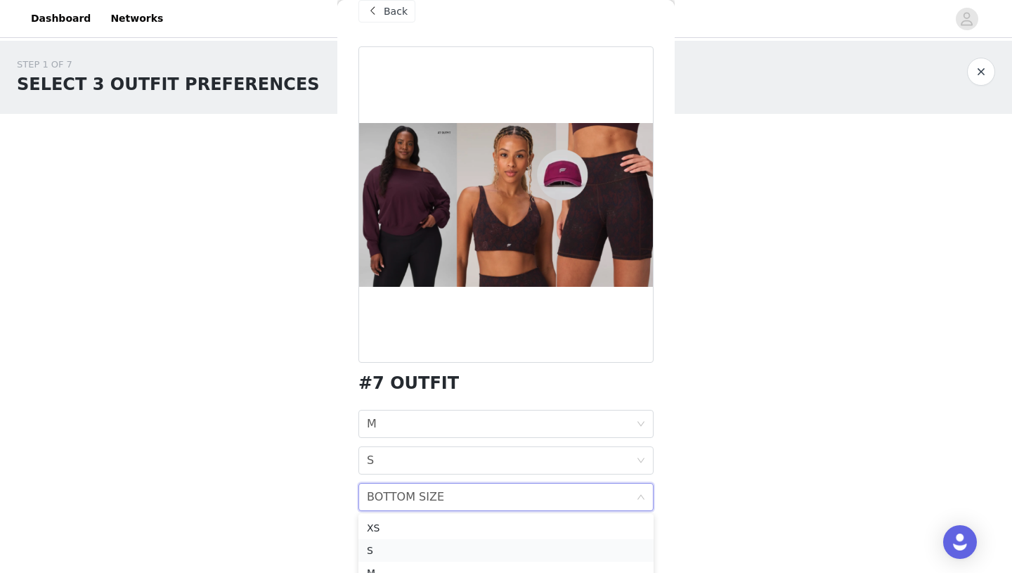
click at [376, 554] on div "S" at bounding box center [506, 549] width 278 height 15
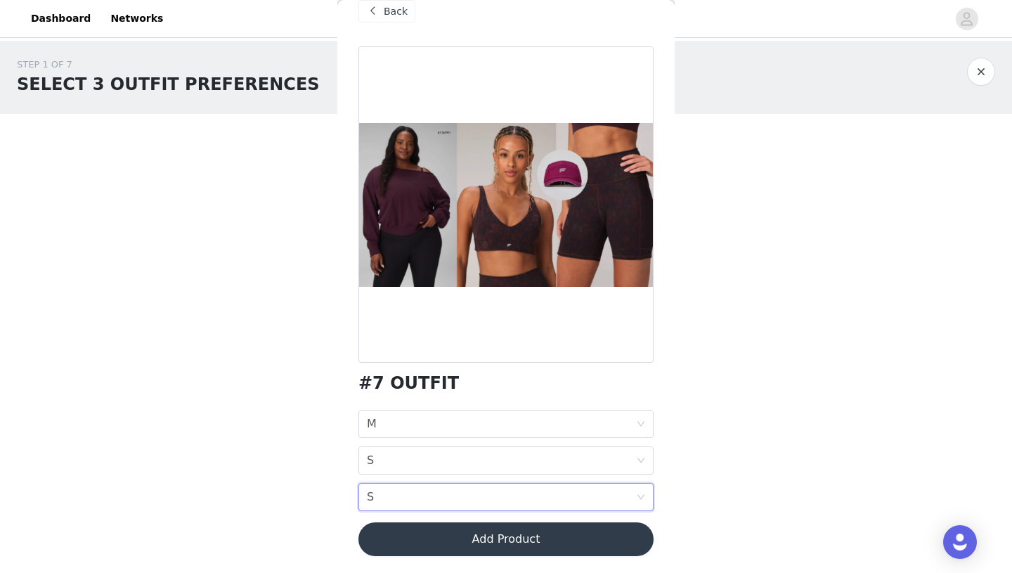
click at [629, 506] on div "BOTTOM SIZE S" at bounding box center [501, 496] width 269 height 27
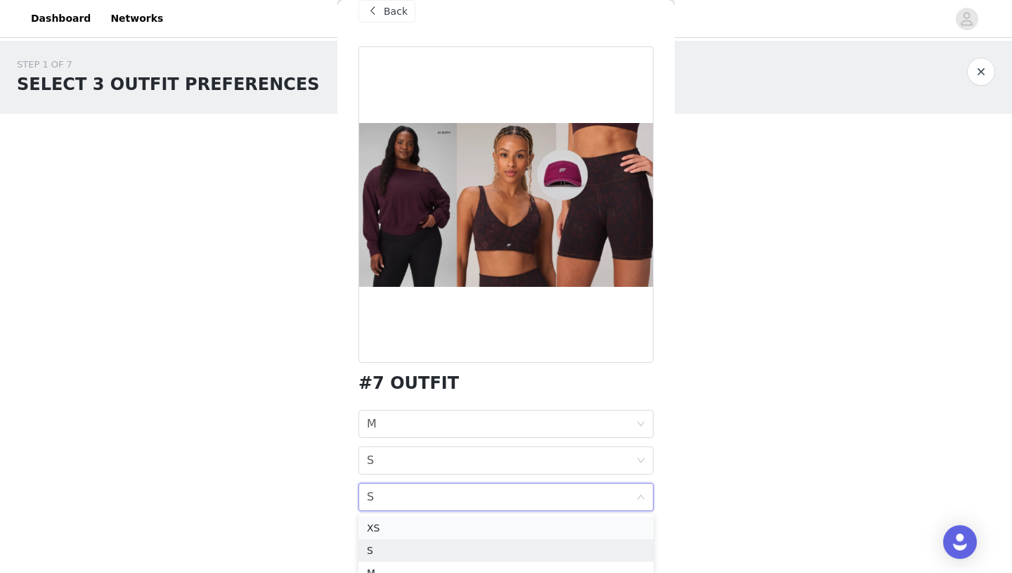
click at [447, 531] on div "XS" at bounding box center [506, 527] width 278 height 15
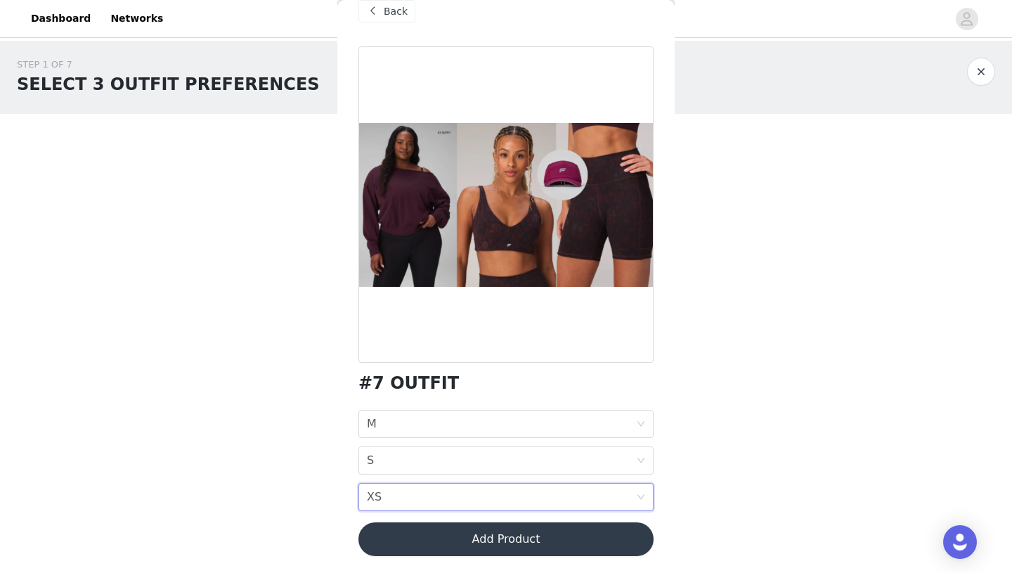
click at [457, 495] on div "BOTTOM SIZE XS" at bounding box center [501, 496] width 269 height 27
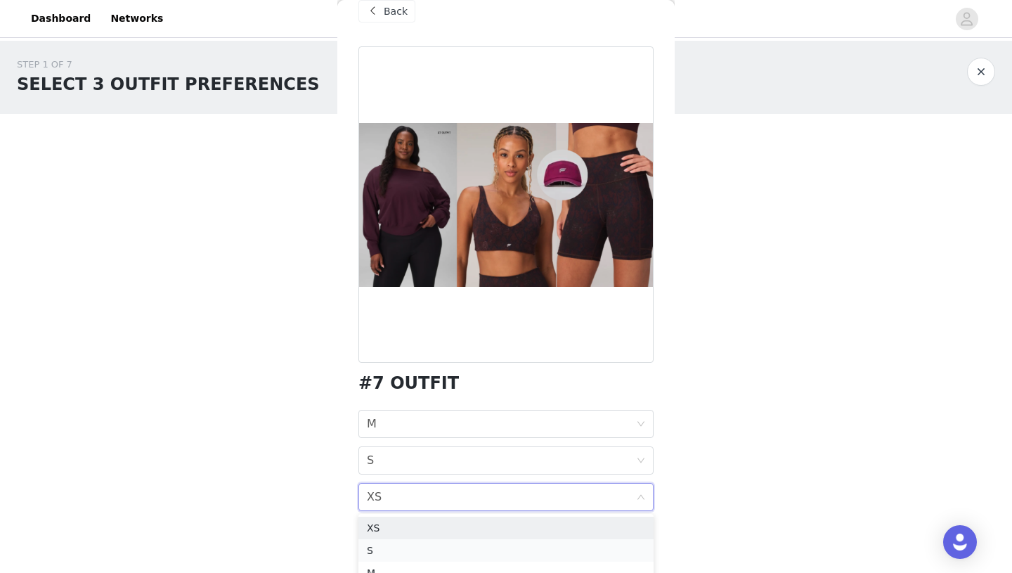
click at [408, 550] on div "S" at bounding box center [506, 549] width 278 height 15
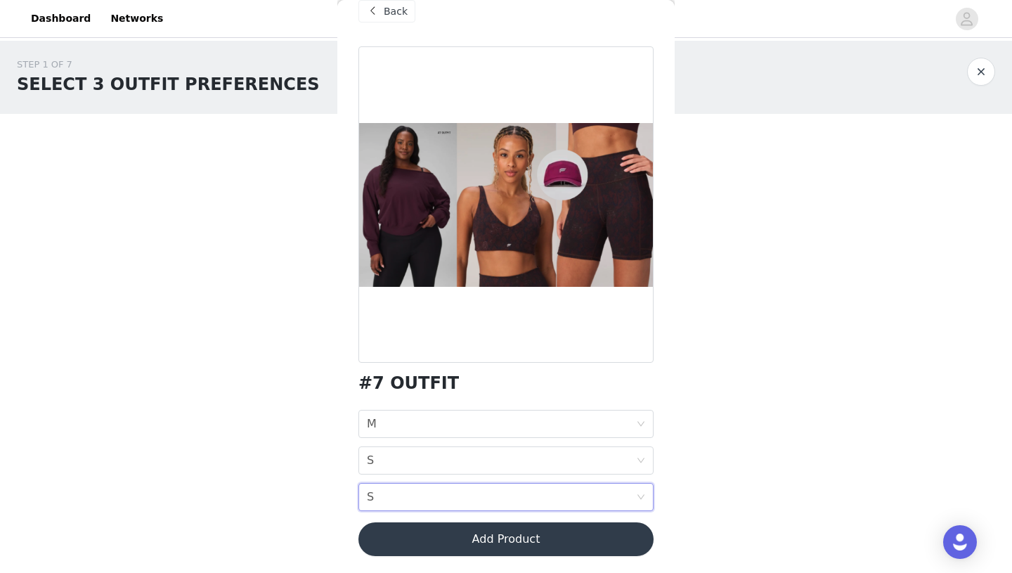
click at [483, 541] on button "Add Product" at bounding box center [505, 539] width 295 height 34
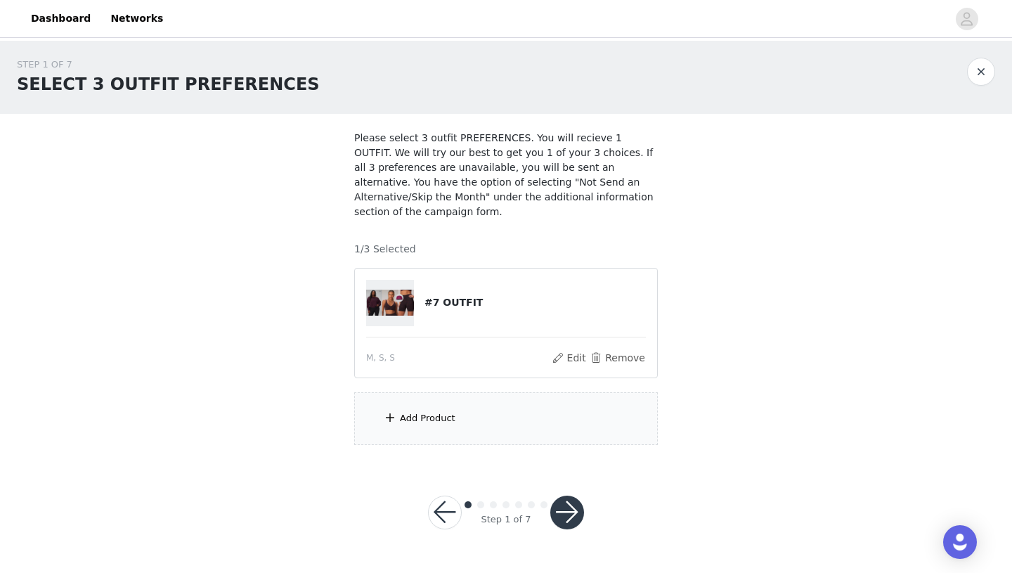
click at [465, 420] on div "Add Product" at bounding box center [505, 418] width 303 height 53
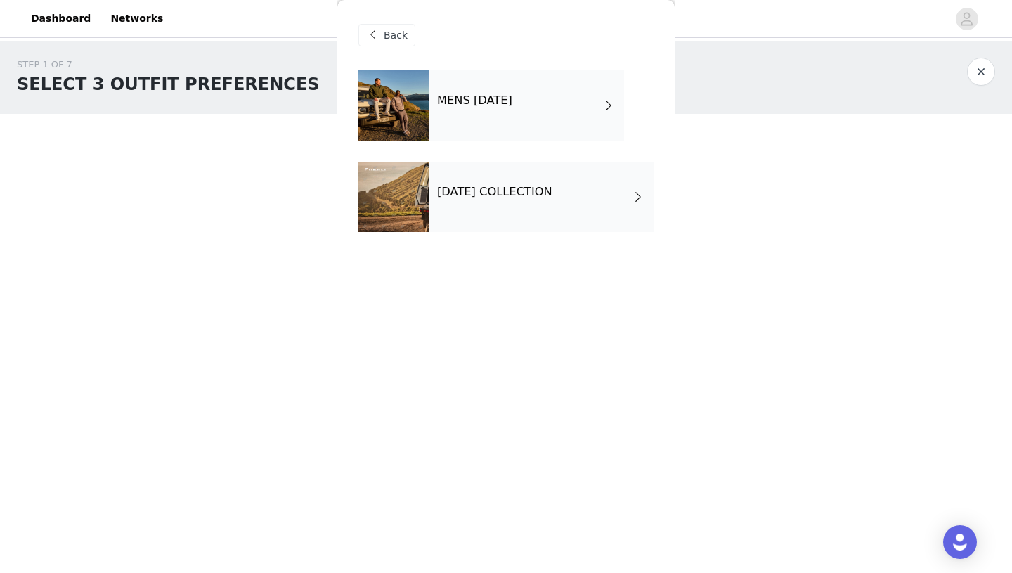
click at [492, 190] on h4 "[DATE] COLLECTION" at bounding box center [494, 191] width 115 height 13
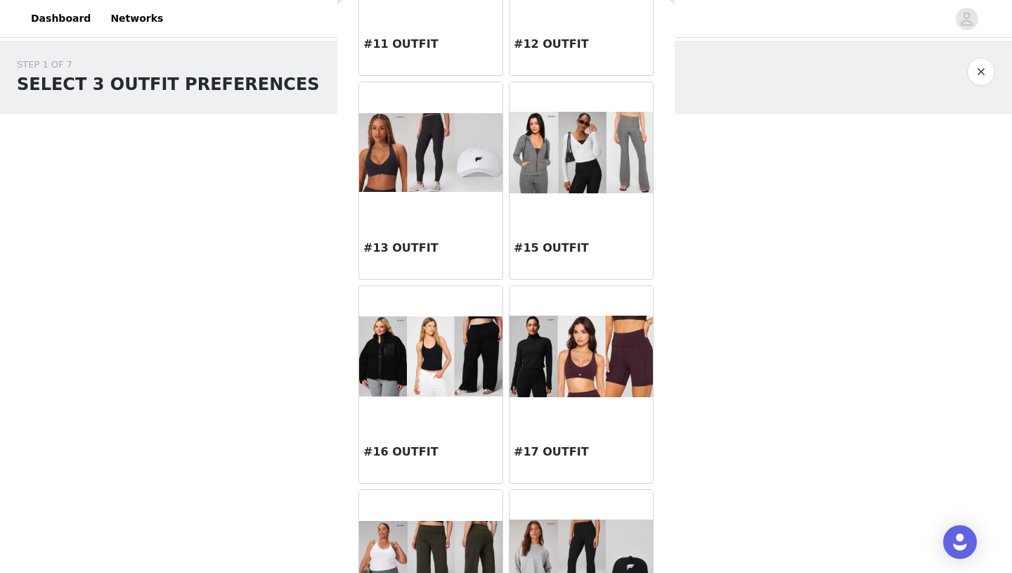
scroll to position [1328, 0]
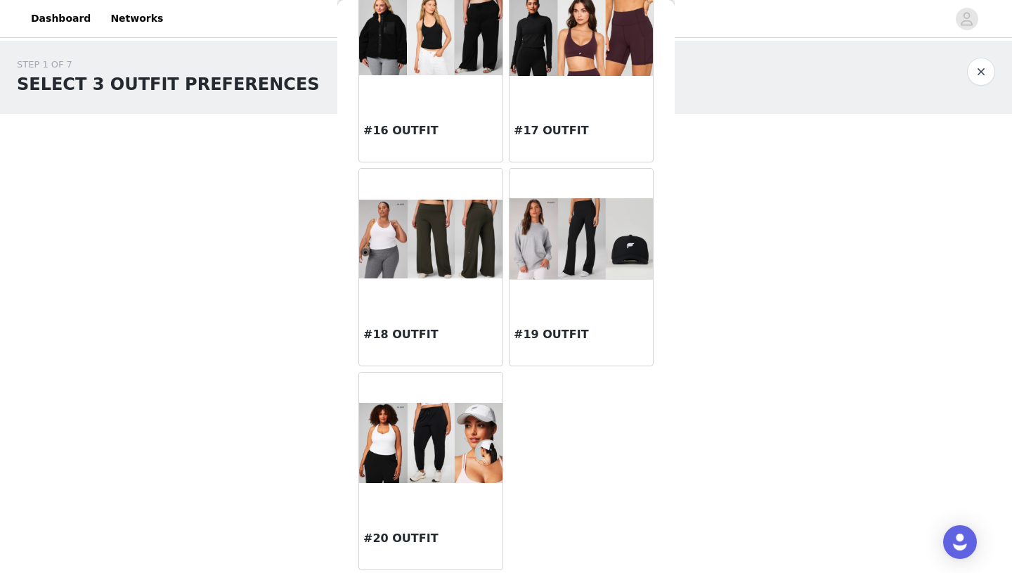
click at [422, 284] on div at bounding box center [430, 239] width 143 height 141
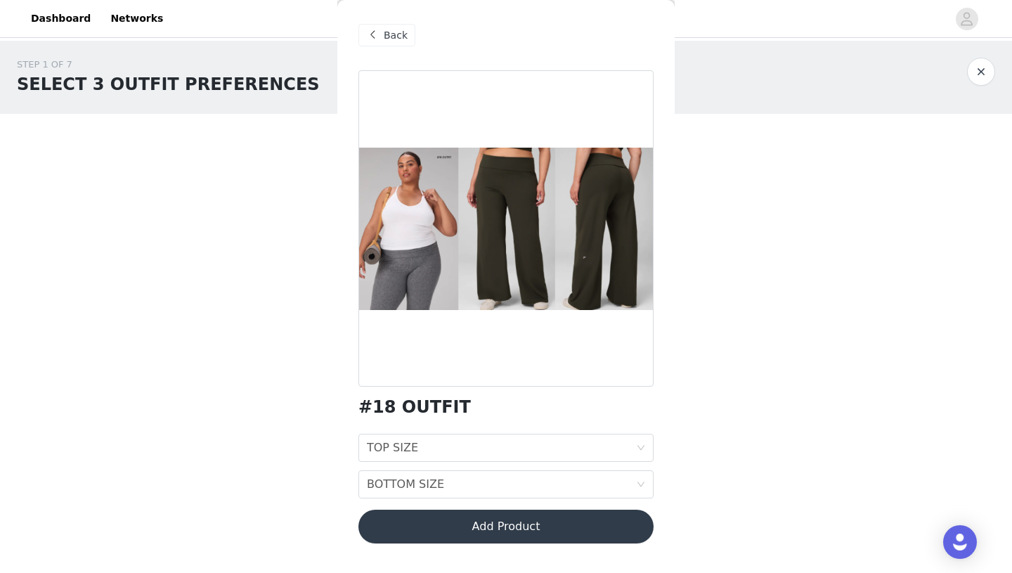
scroll to position [0, 0]
click at [374, 457] on div "TOP SIZE" at bounding box center [392, 447] width 51 height 27
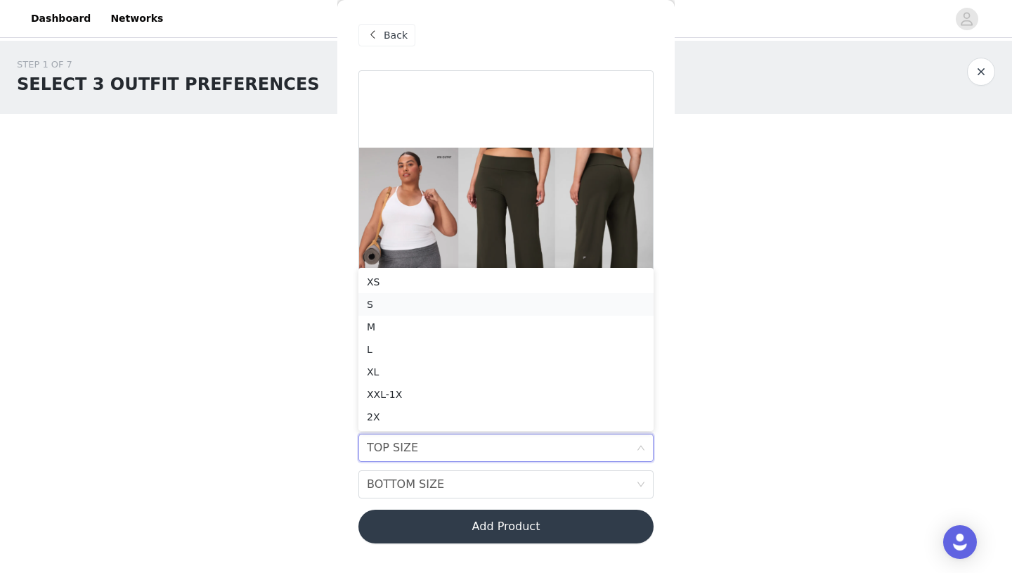
click at [389, 301] on div "S" at bounding box center [506, 303] width 278 height 15
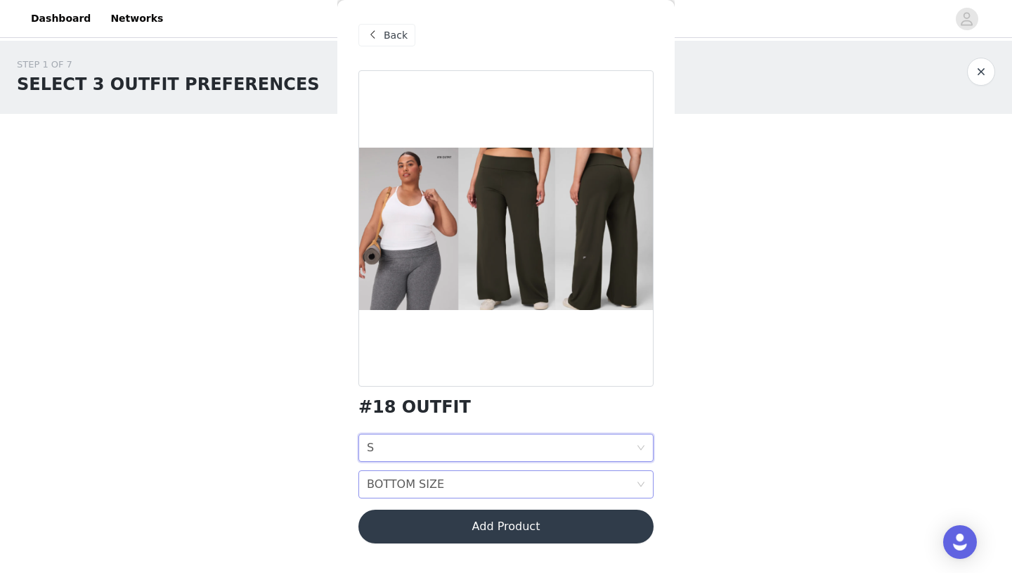
click at [393, 473] on div "BOTTOM SIZE" at bounding box center [405, 484] width 77 height 27
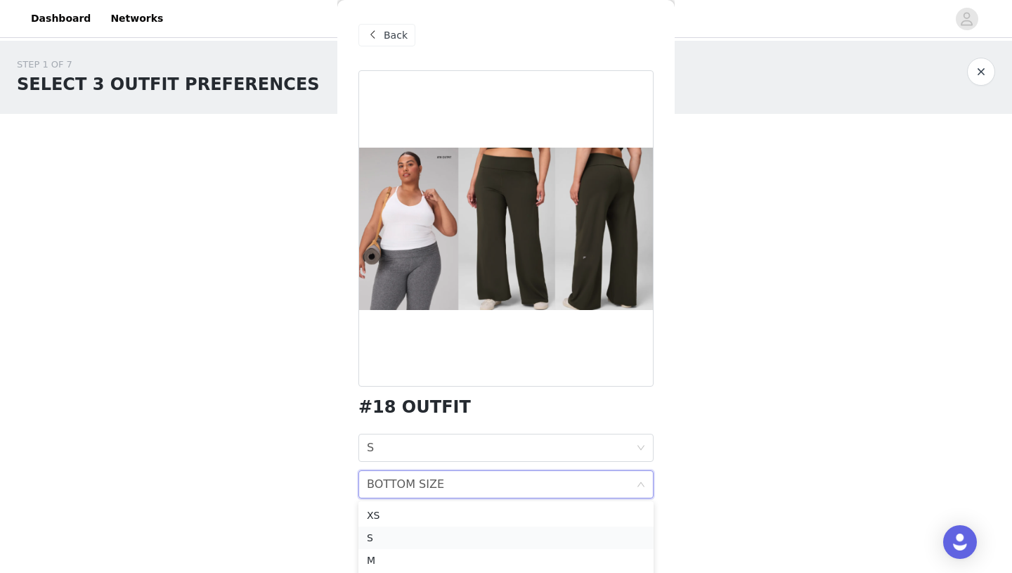
click at [372, 540] on div "S" at bounding box center [506, 537] width 278 height 15
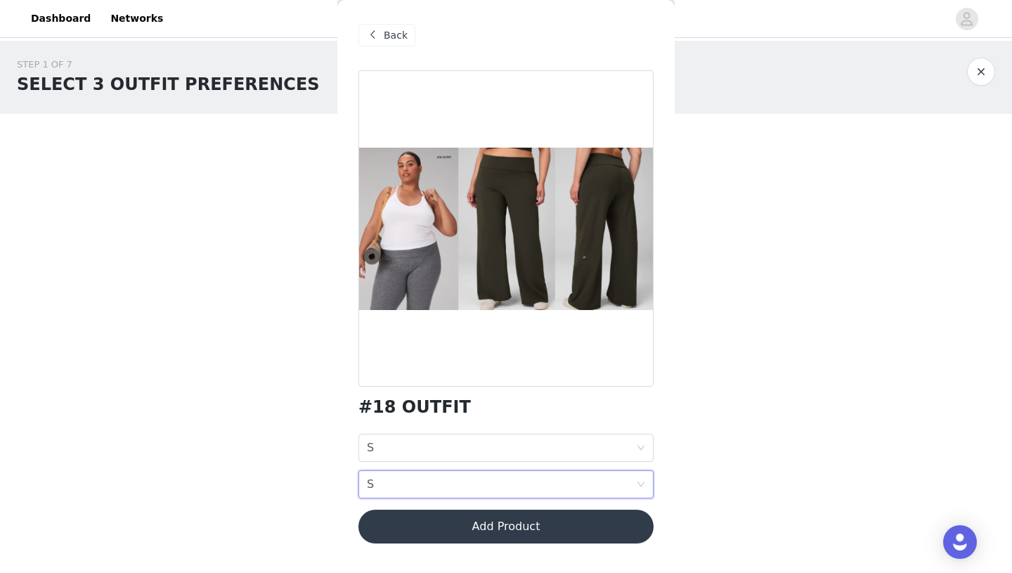
click at [449, 528] on button "Add Product" at bounding box center [505, 526] width 295 height 34
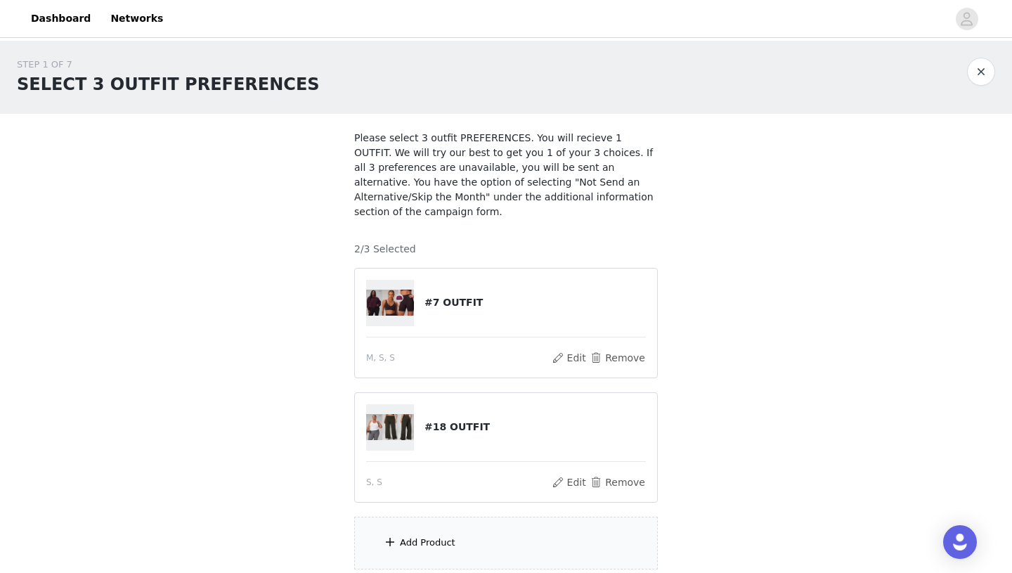
click at [415, 540] on div "Add Product" at bounding box center [427, 542] width 55 height 14
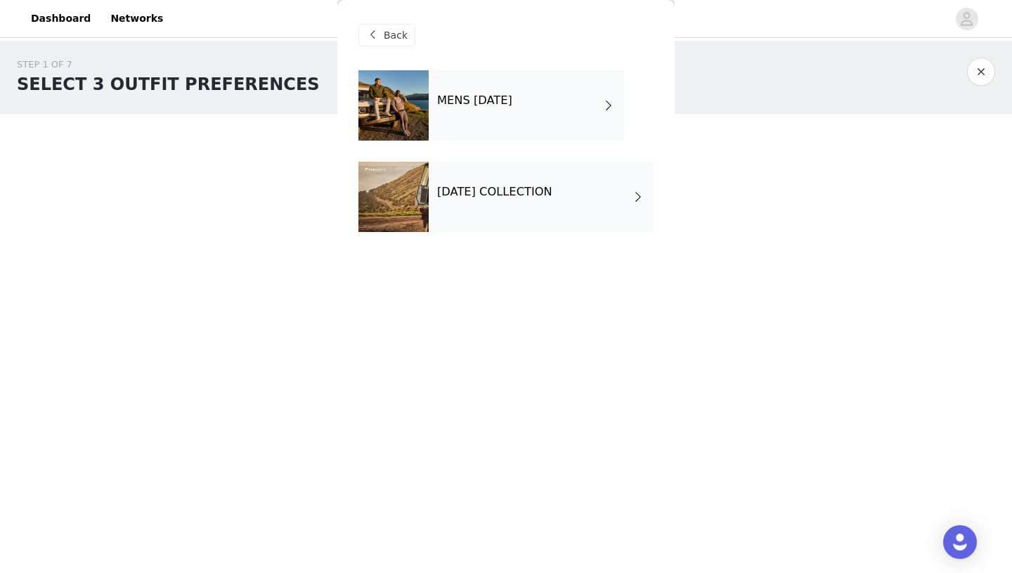
click at [474, 188] on h4 "[DATE] COLLECTION" at bounding box center [494, 191] width 115 height 13
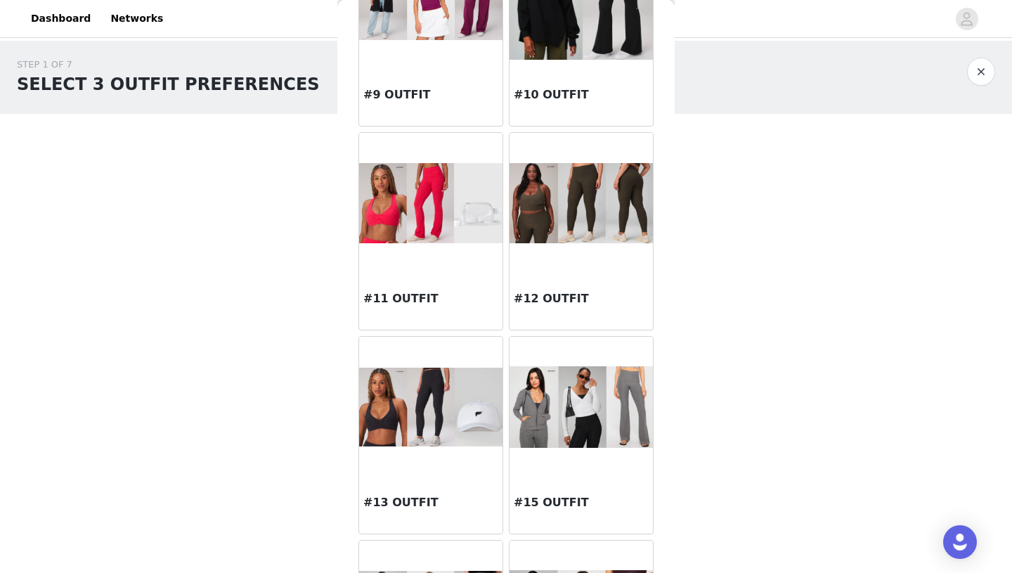
scroll to position [757, 0]
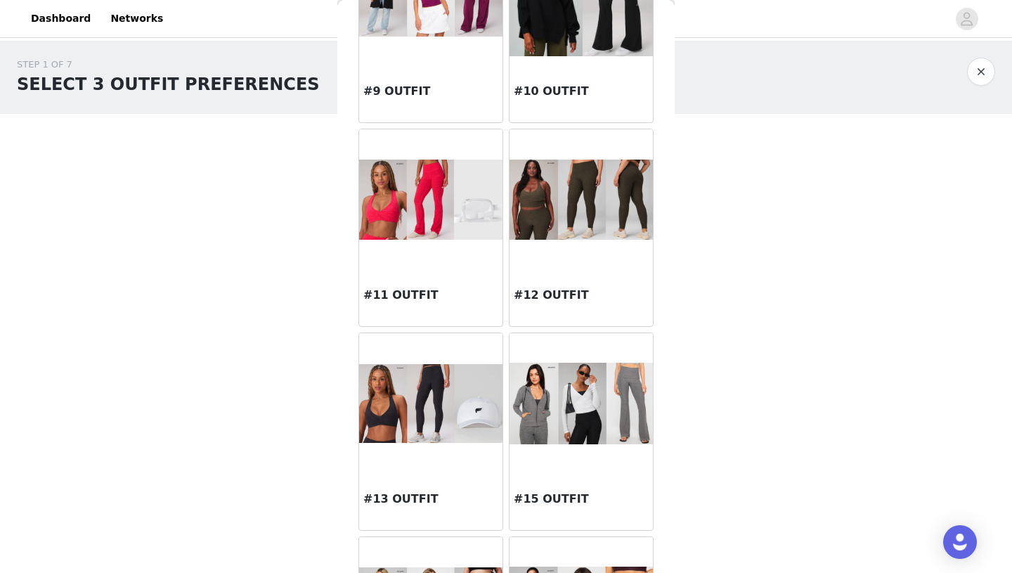
click at [553, 278] on div "#12 OUTFIT" at bounding box center [580, 298] width 143 height 56
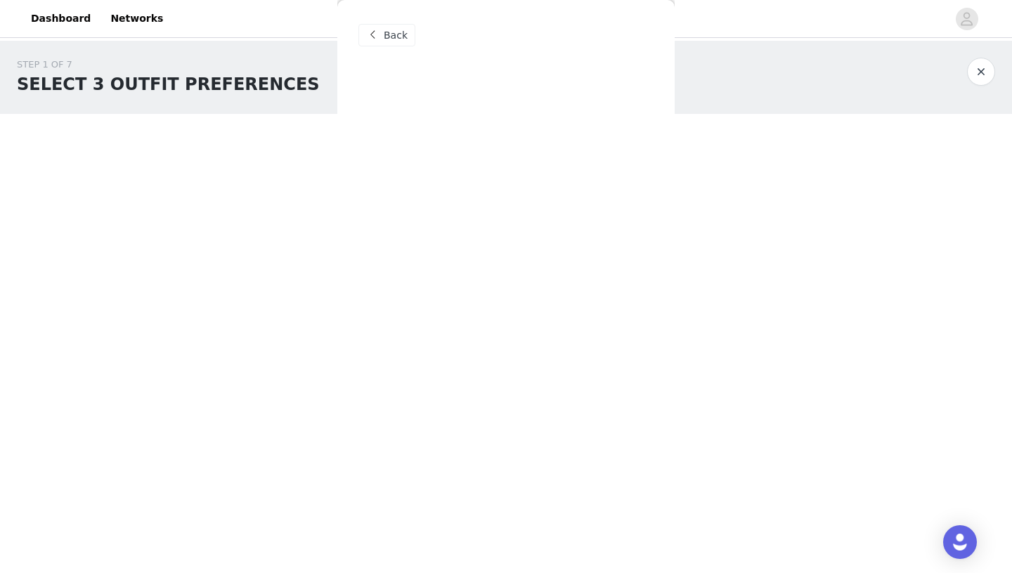
scroll to position [0, 0]
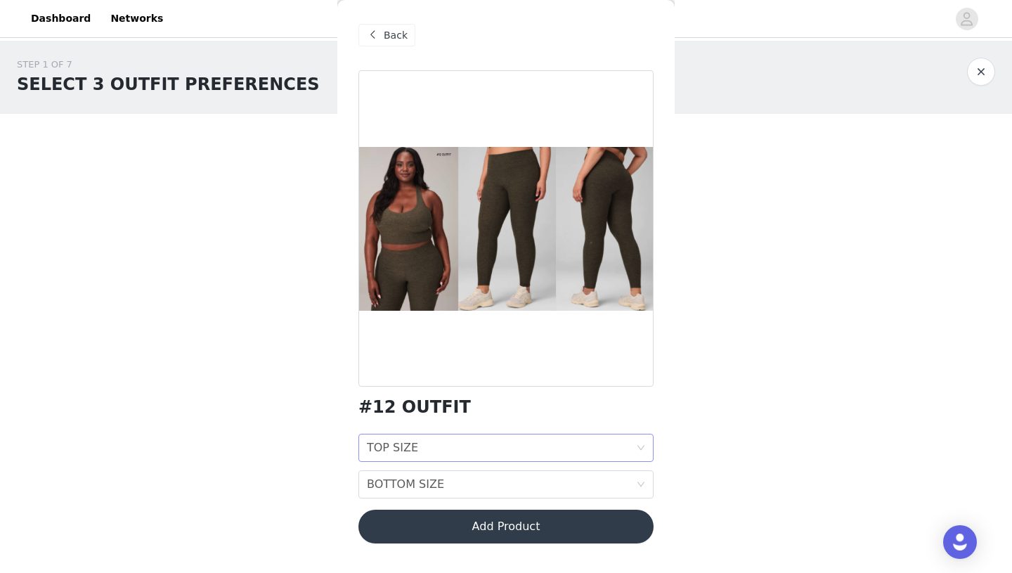
click at [438, 449] on div "TOP SIZE TOP SIZE" at bounding box center [501, 447] width 269 height 27
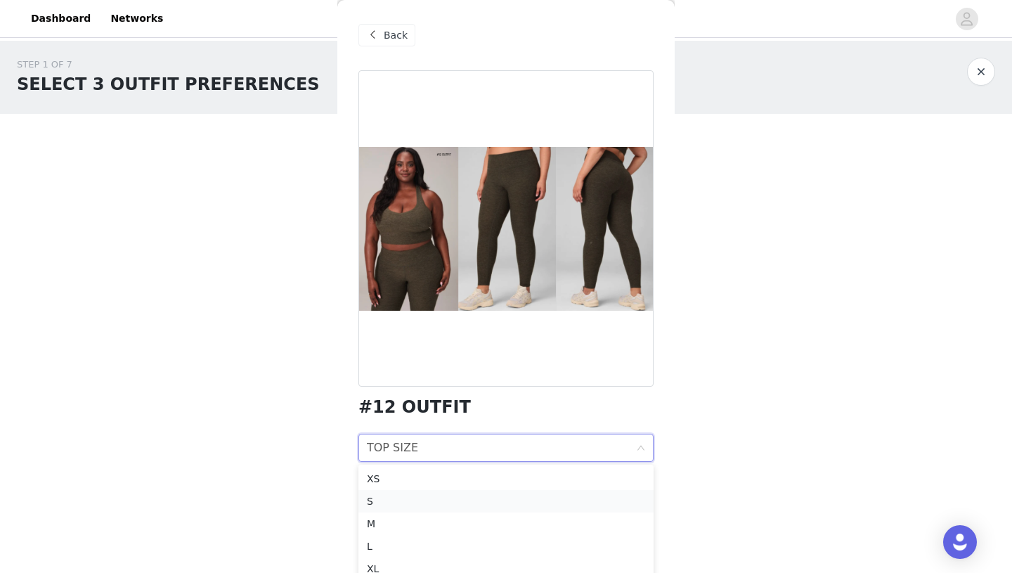
click at [381, 502] on div "S" at bounding box center [506, 500] width 278 height 15
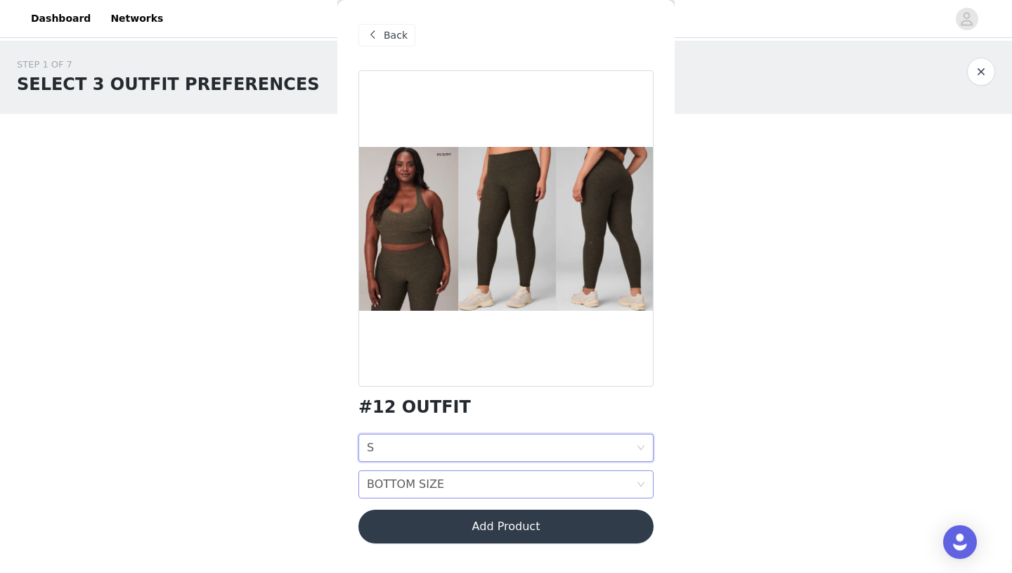
click at [396, 484] on div "BOTTOM SIZE" at bounding box center [405, 484] width 77 height 27
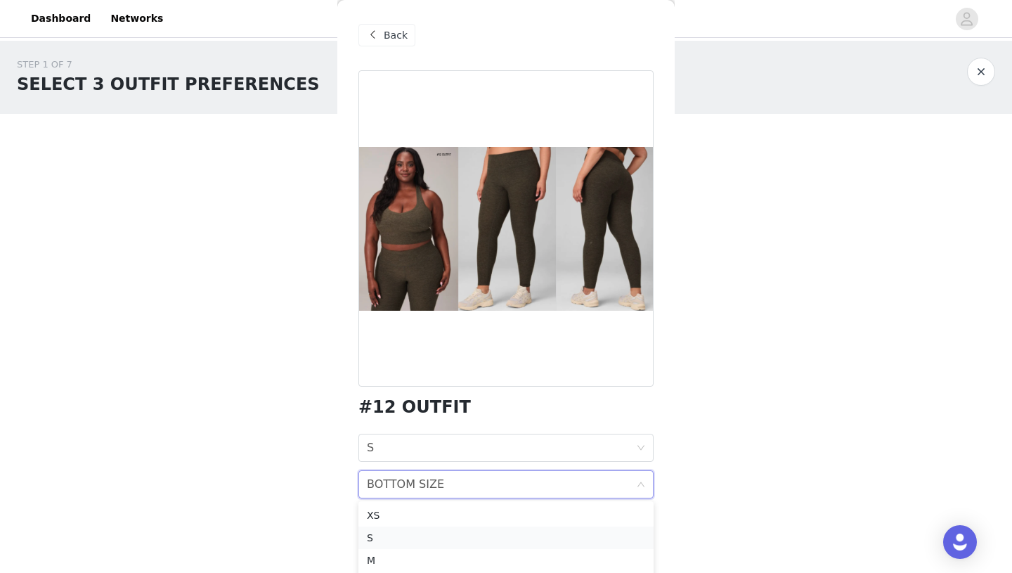
click at [374, 540] on div "S" at bounding box center [506, 537] width 278 height 15
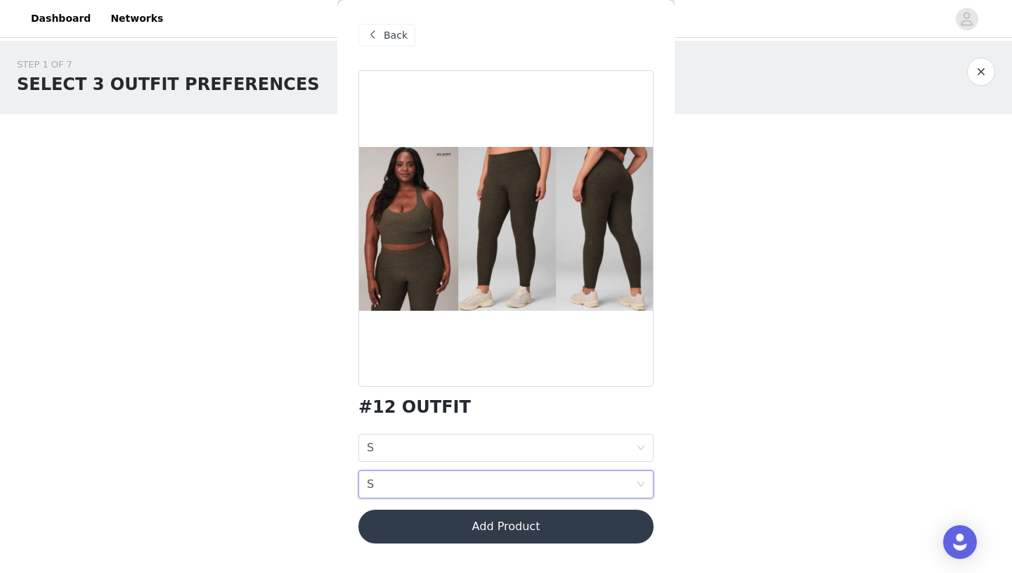
click at [469, 530] on button "Add Product" at bounding box center [505, 526] width 295 height 34
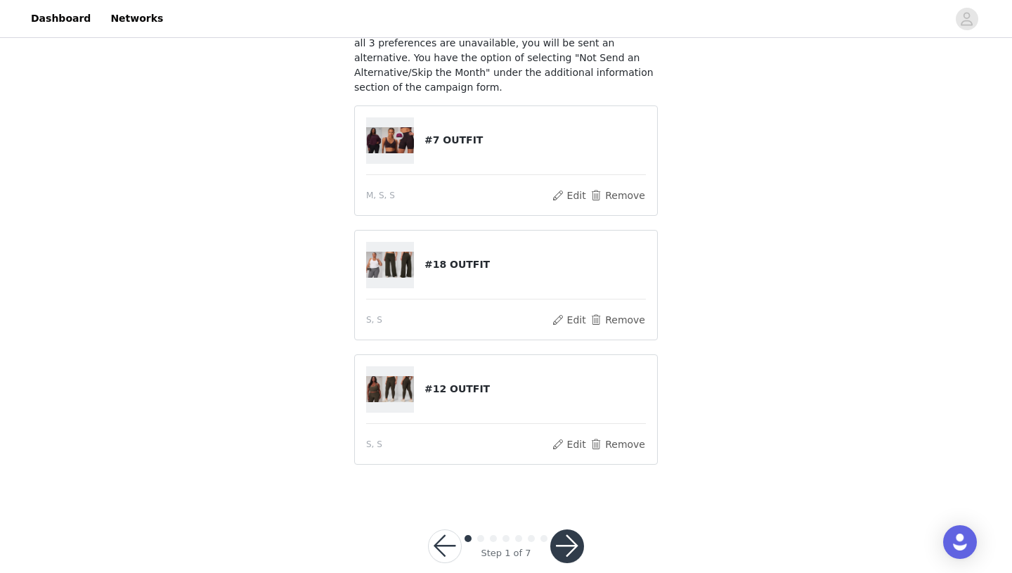
scroll to position [131, 0]
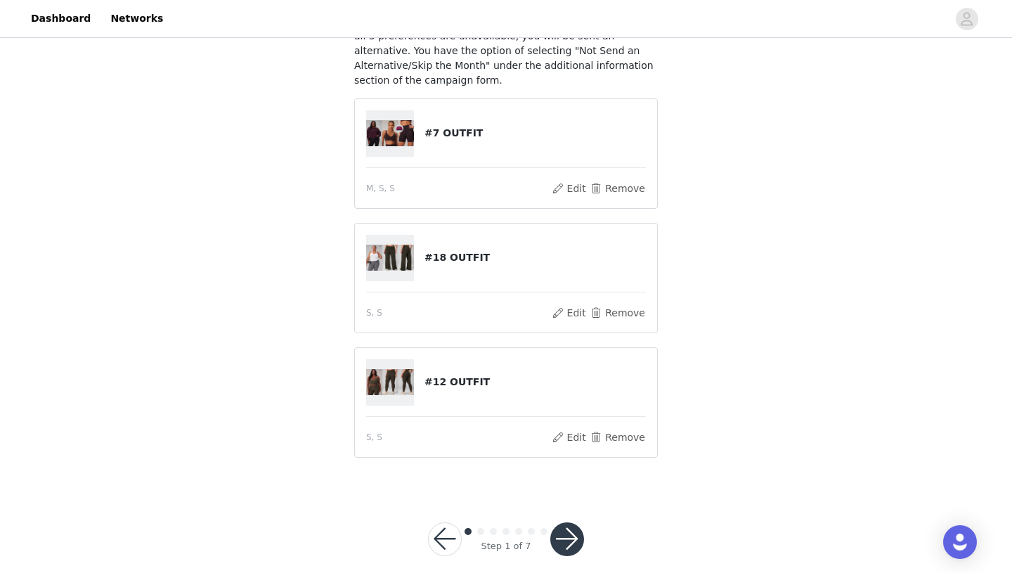
click at [573, 537] on button "button" at bounding box center [567, 539] width 34 height 34
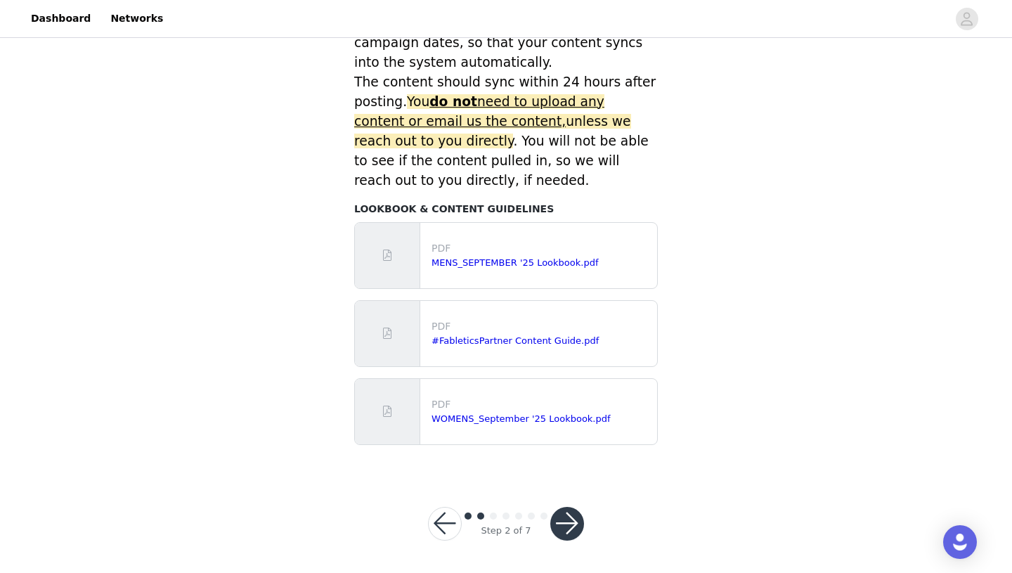
scroll to position [622, 0]
click at [567, 517] on button "button" at bounding box center [567, 523] width 34 height 34
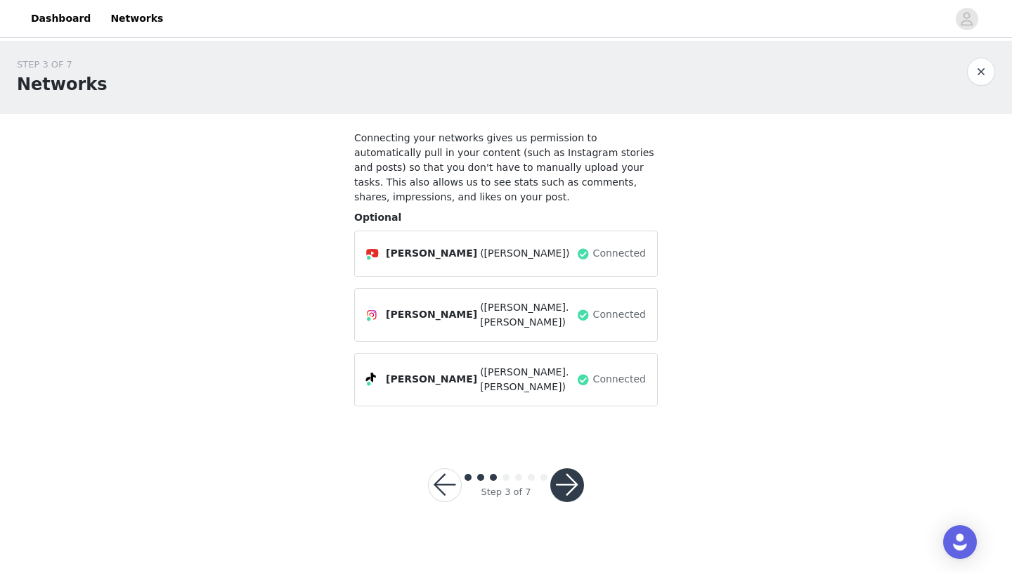
click at [568, 468] on button "button" at bounding box center [567, 485] width 34 height 34
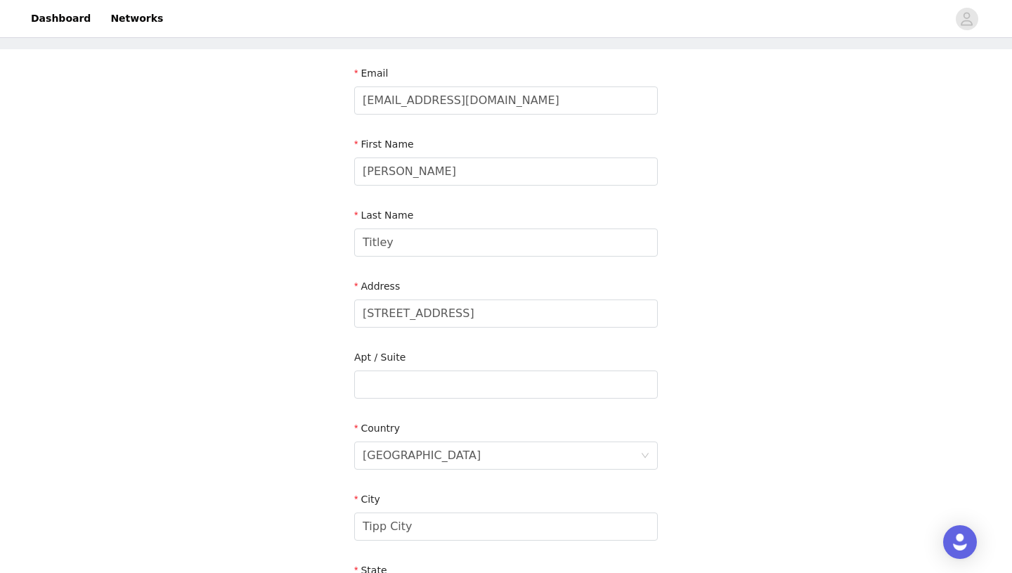
scroll to position [98, 0]
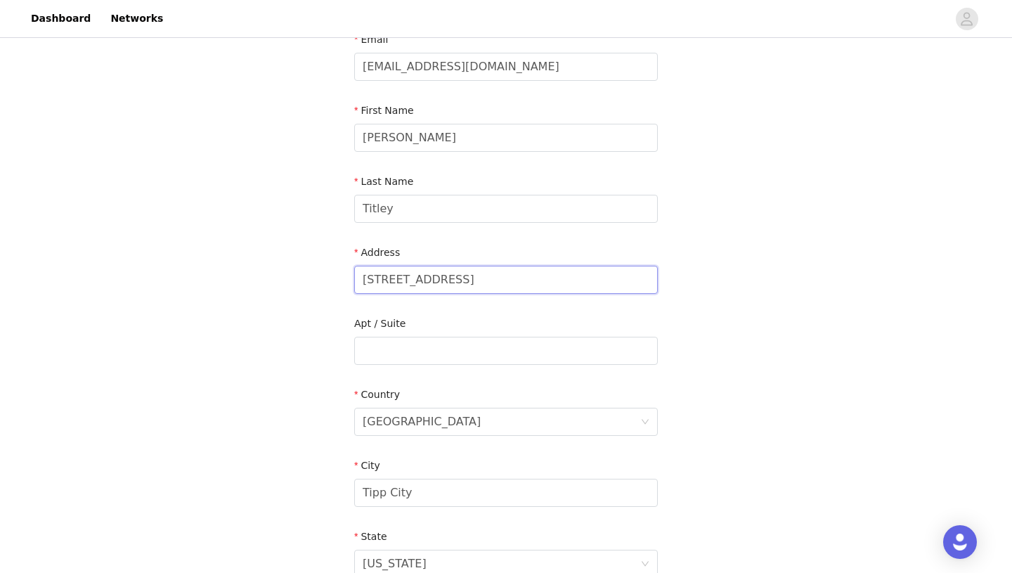
drag, startPoint x: 482, startPoint y: 281, endPoint x: 287, endPoint y: 273, distance: 195.5
click at [287, 273] on div "STEP 4 OF 7 Shipping Information Email [PERSON_NAME][EMAIL_ADDRESS][PERSON_NAME…" at bounding box center [506, 350] width 1012 height 816
type input "[STREET_ADDRESS]"
type input "[GEOGRAPHIC_DATA]"
type input "33713"
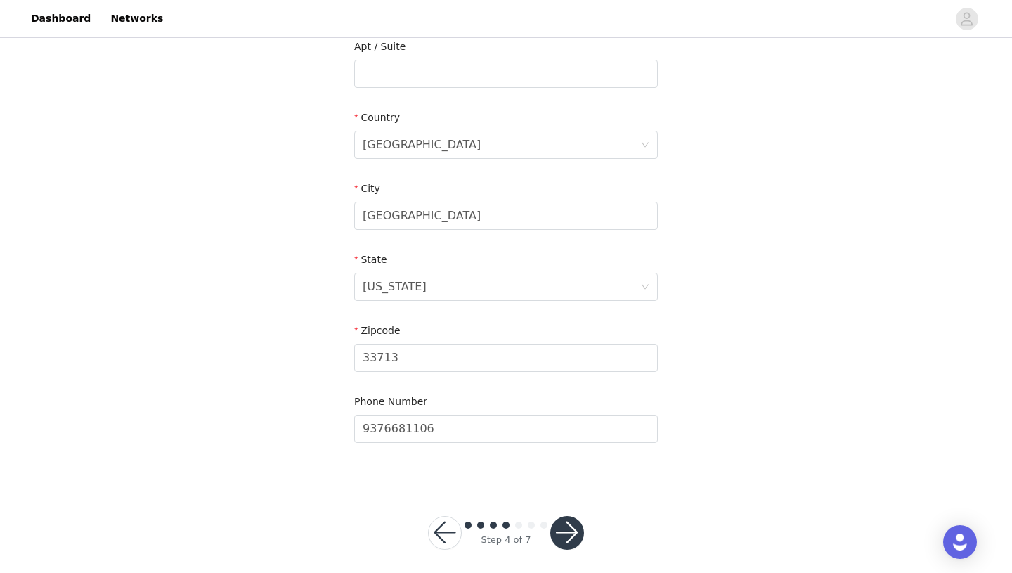
scroll to position [385, 0]
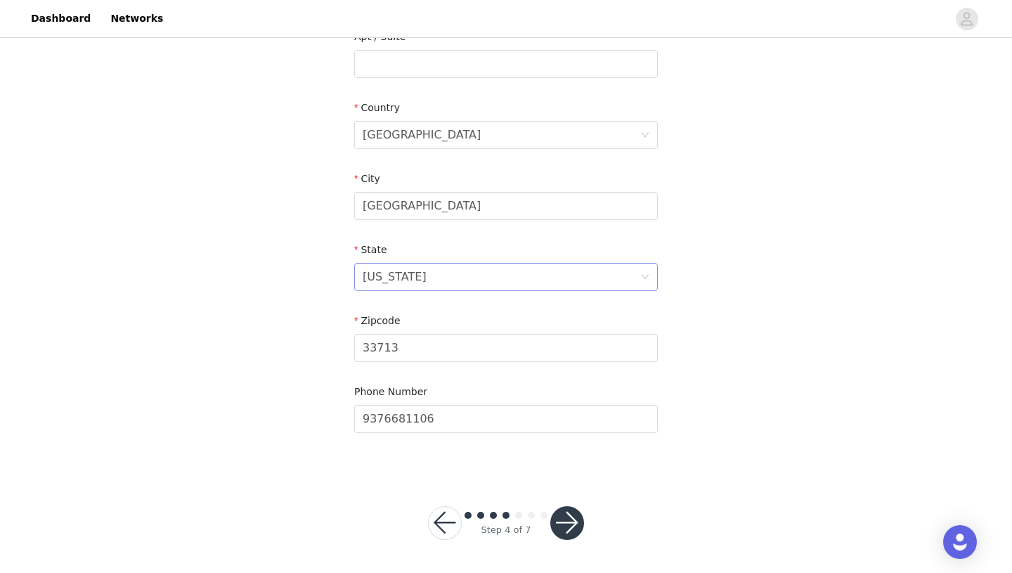
click at [381, 279] on div "[US_STATE]" at bounding box center [394, 276] width 64 height 27
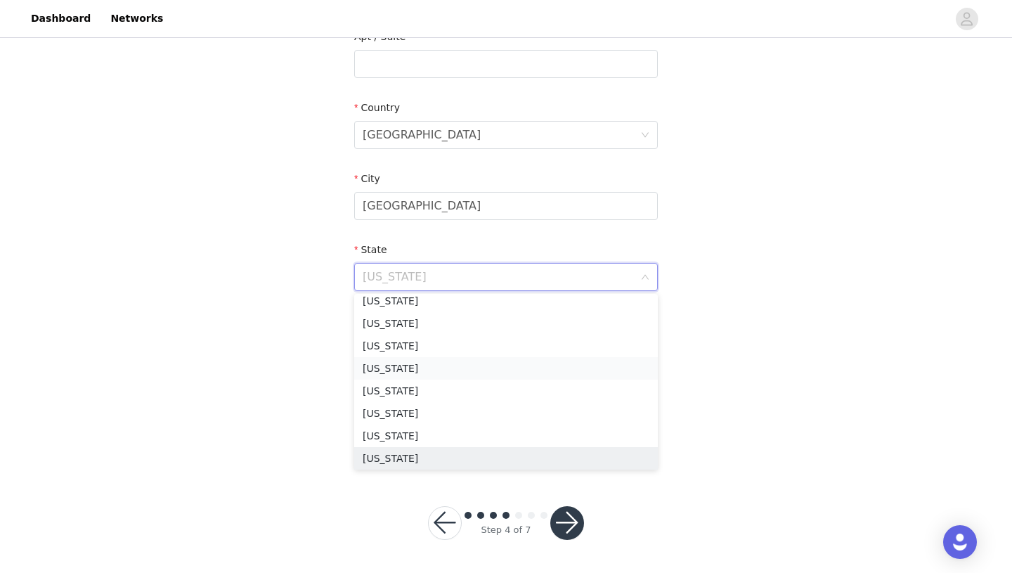
scroll to position [812, 0]
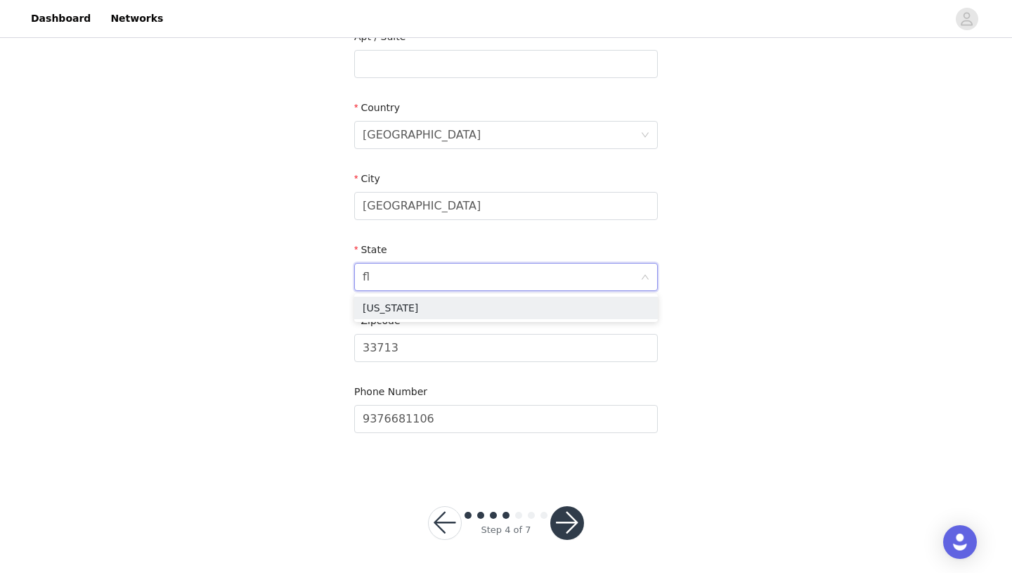
type input "flo"
click at [398, 308] on li "[US_STATE]" at bounding box center [505, 307] width 303 height 22
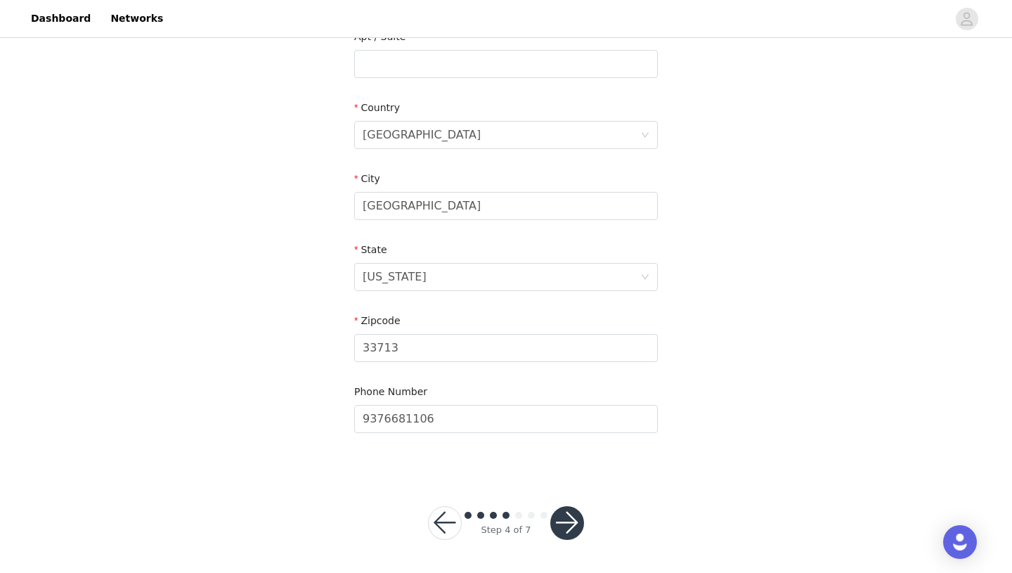
click at [561, 520] on button "button" at bounding box center [567, 523] width 34 height 34
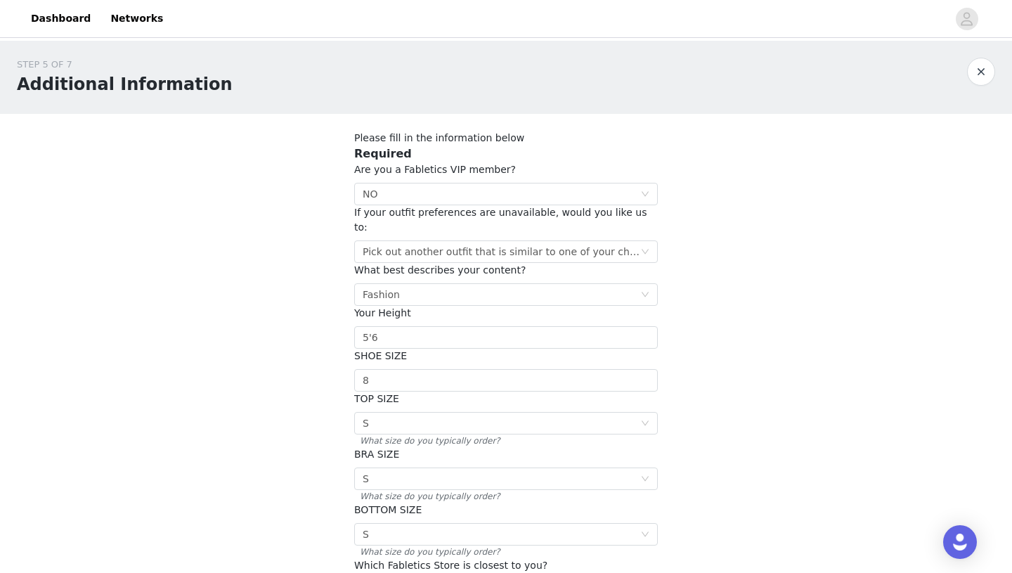
scroll to position [12, 0]
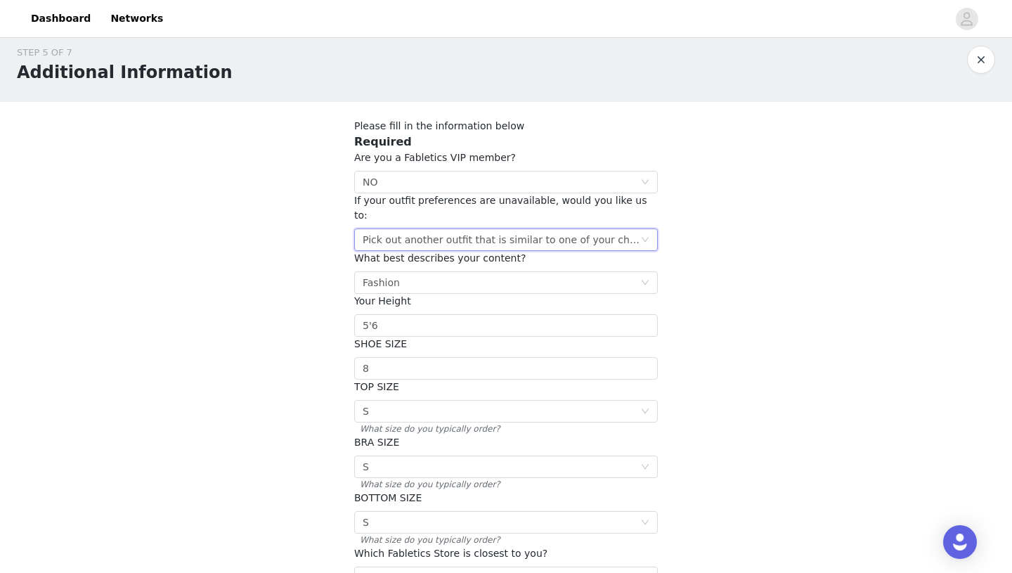
click at [643, 237] on icon "icon: down" at bounding box center [644, 239] width 7 height 5
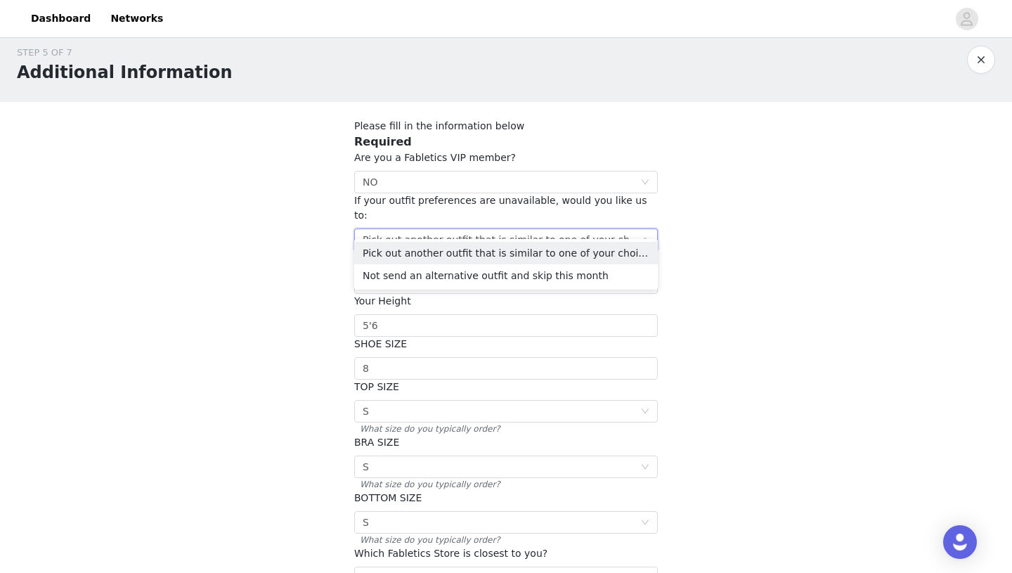
click at [743, 228] on div "STEP 5 OF 7 Additional Information Please fill in the information below Require…" at bounding box center [506, 343] width 1012 height 629
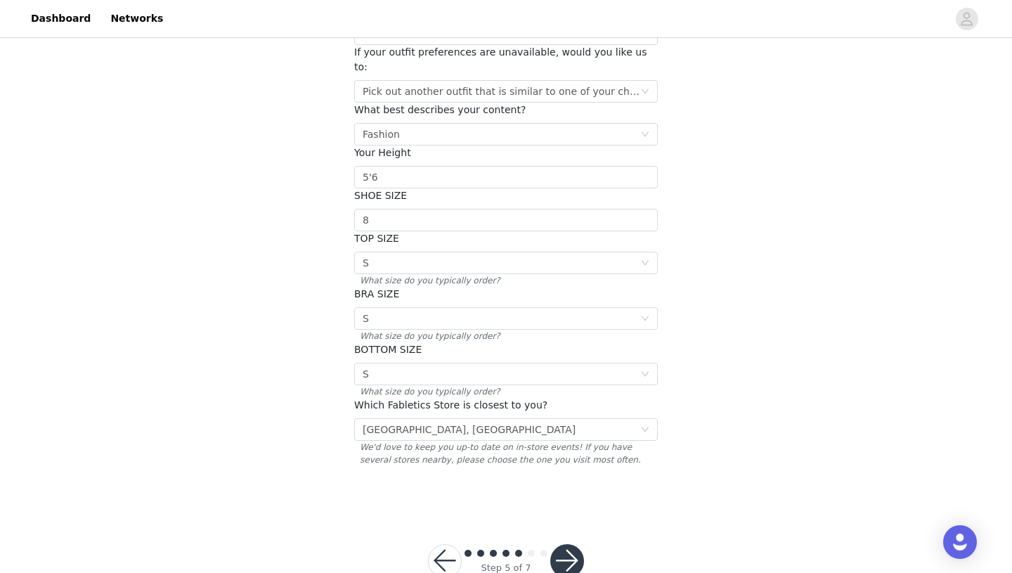
scroll to position [183, 0]
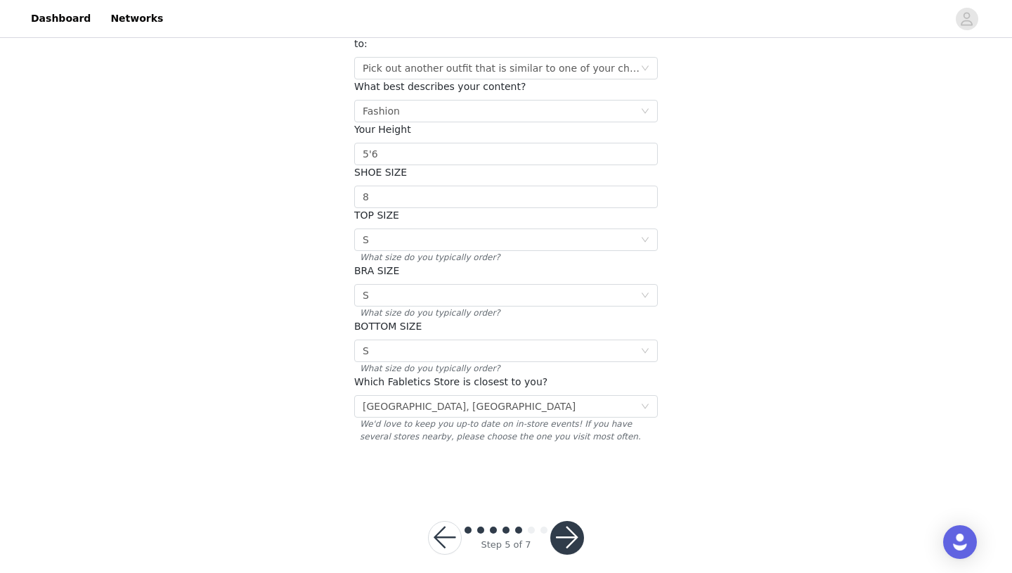
click at [572, 521] on button "button" at bounding box center [567, 538] width 34 height 34
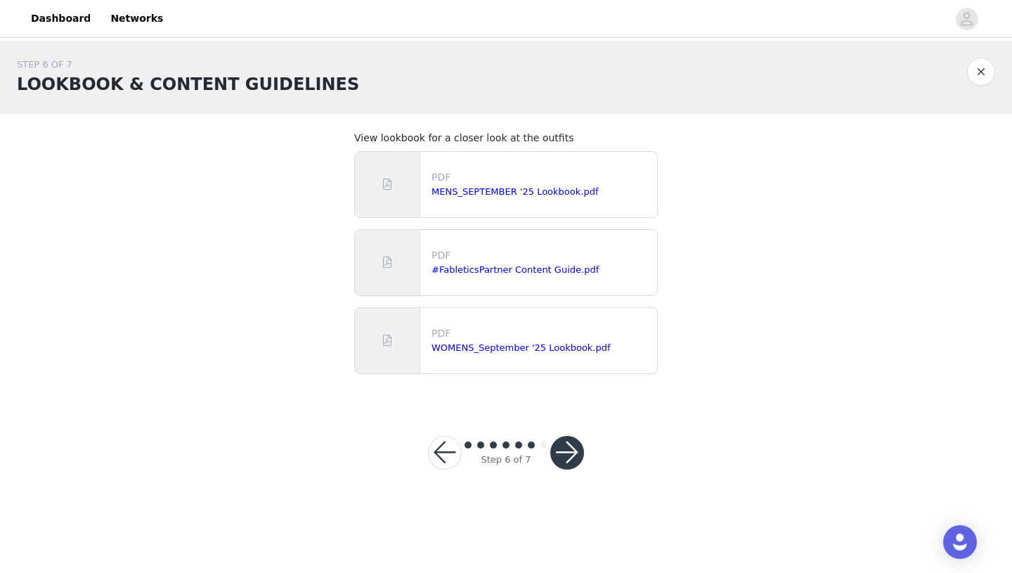
click at [571, 454] on button "button" at bounding box center [567, 453] width 34 height 34
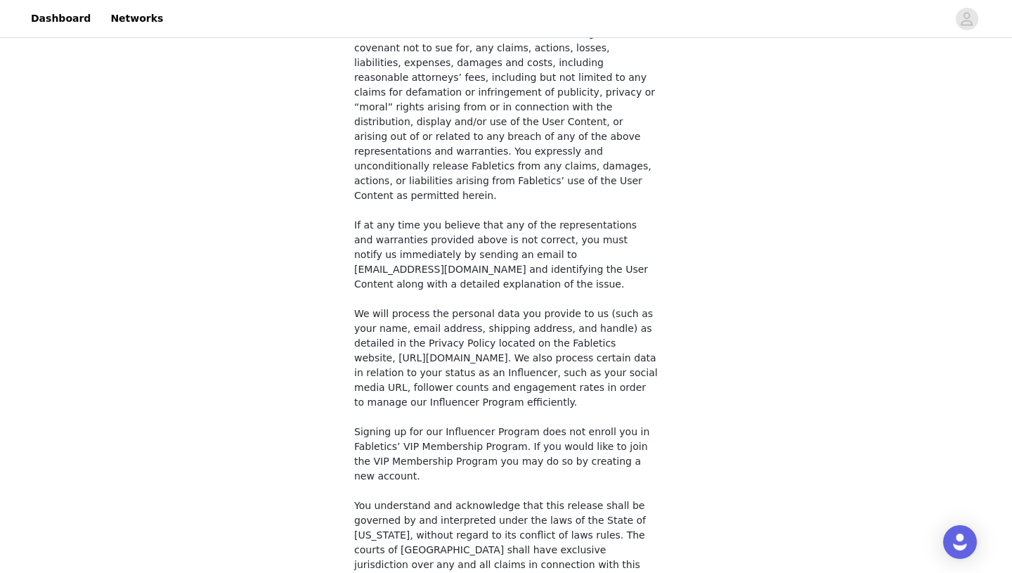
scroll to position [1021, 0]
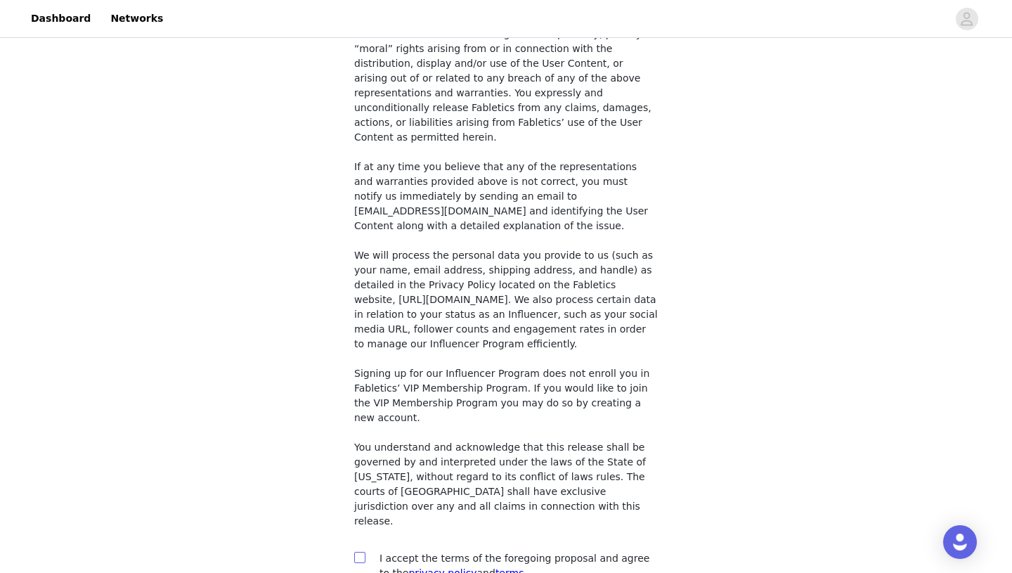
click at [361, 551] on input "checkbox" at bounding box center [359, 556] width 10 height 10
checkbox input "true"
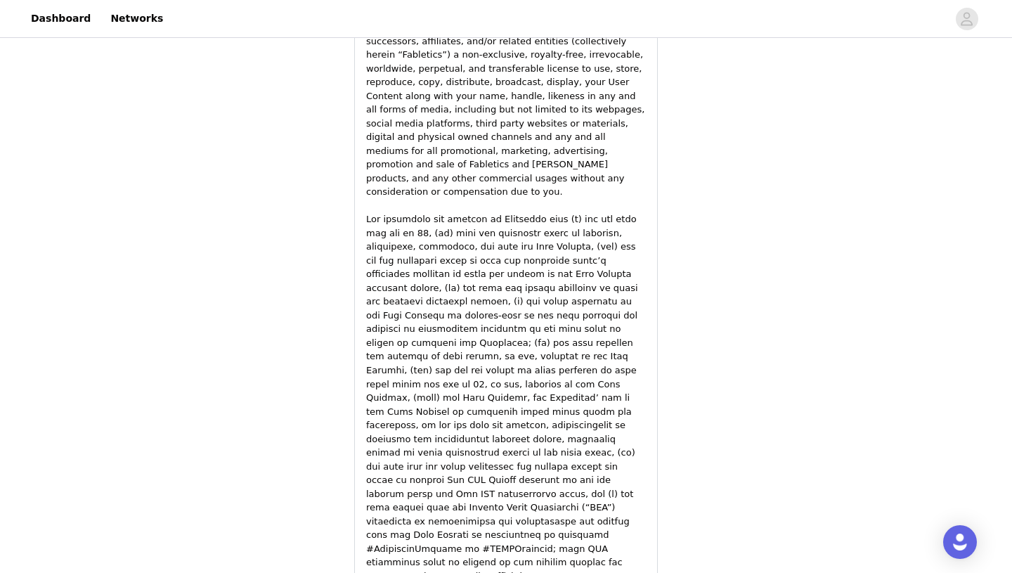
scroll to position [2060, 0]
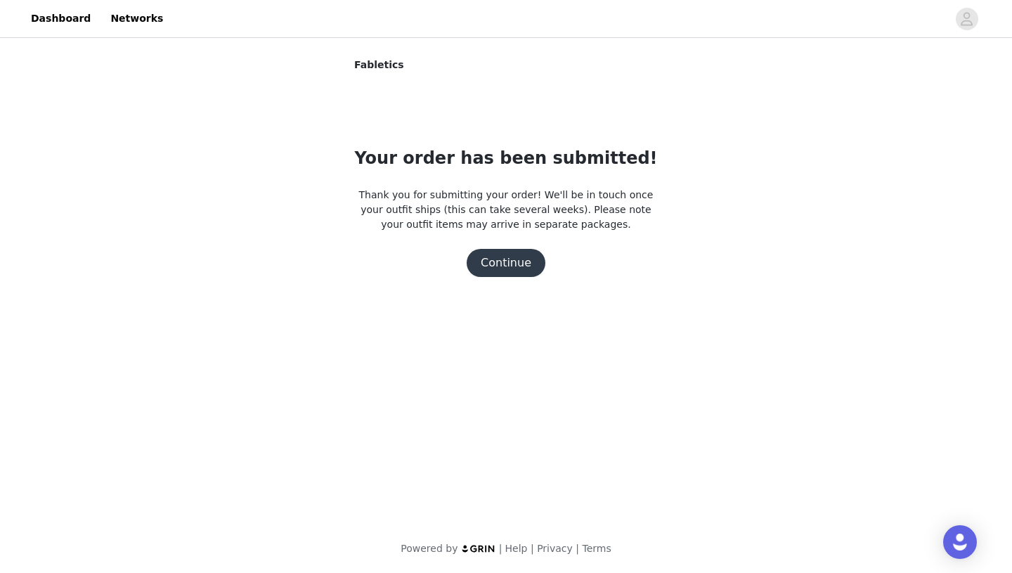
click at [499, 263] on button "Continue" at bounding box center [505, 263] width 79 height 28
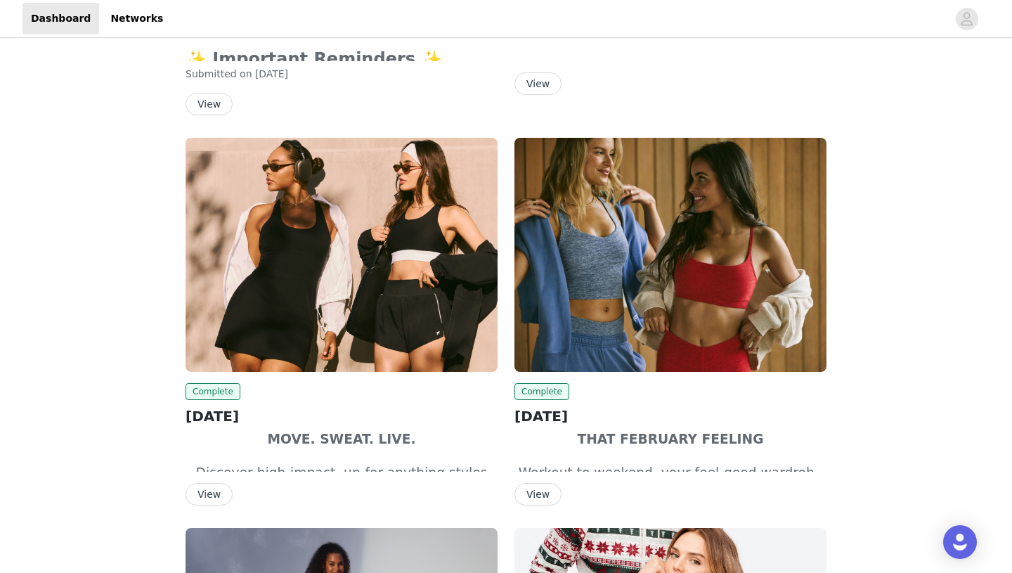
scroll to position [363, 0]
